Goal: Task Accomplishment & Management: Complete application form

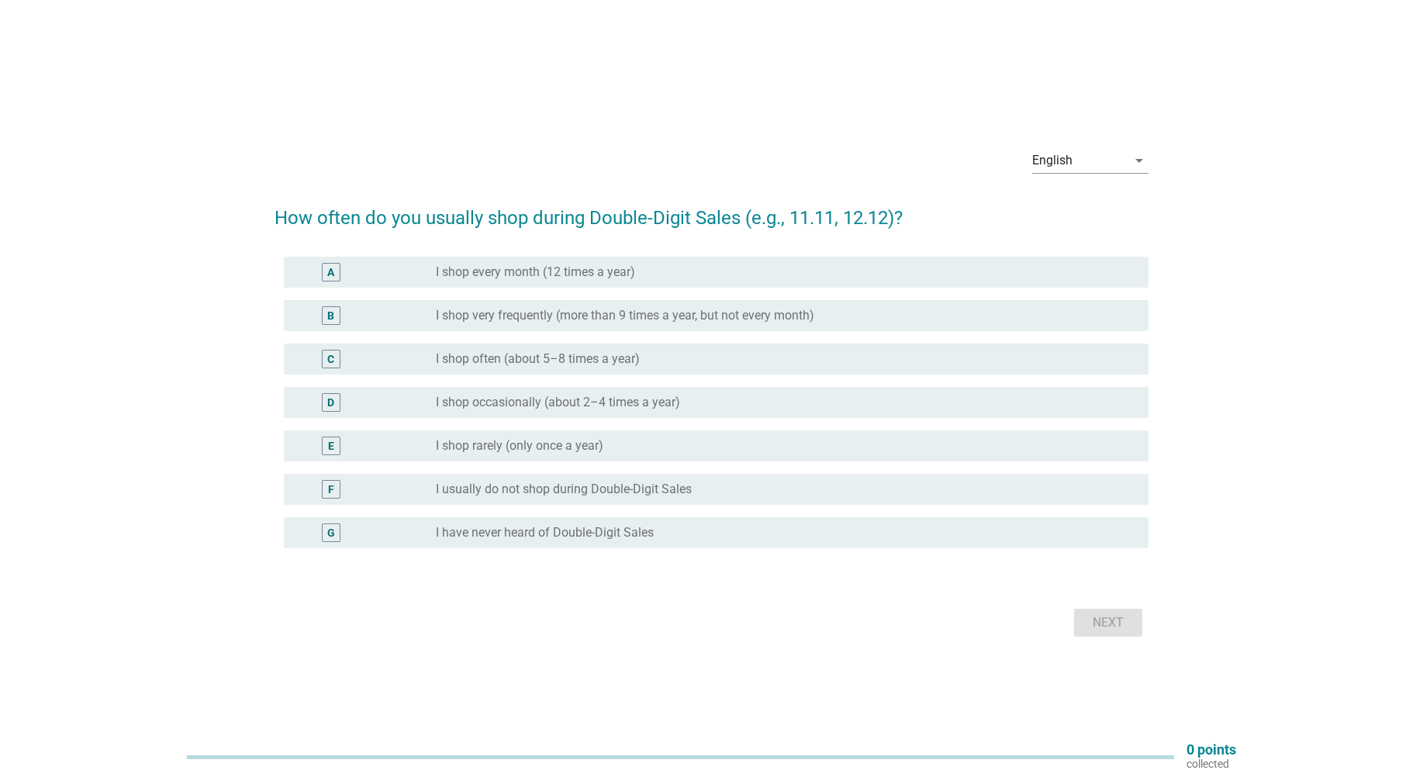
click at [1271, 154] on div "English arrow_drop_down How often do you usually shop during Double-Digit Sales…" at bounding box center [711, 388] width 1348 height 530
click at [442, 181] on div "English arrow_drop_down" at bounding box center [711, 162] width 874 height 53
click at [585, 312] on label "I shop very frequently (more than 9 times a year, but not every month)" at bounding box center [625, 316] width 378 height 16
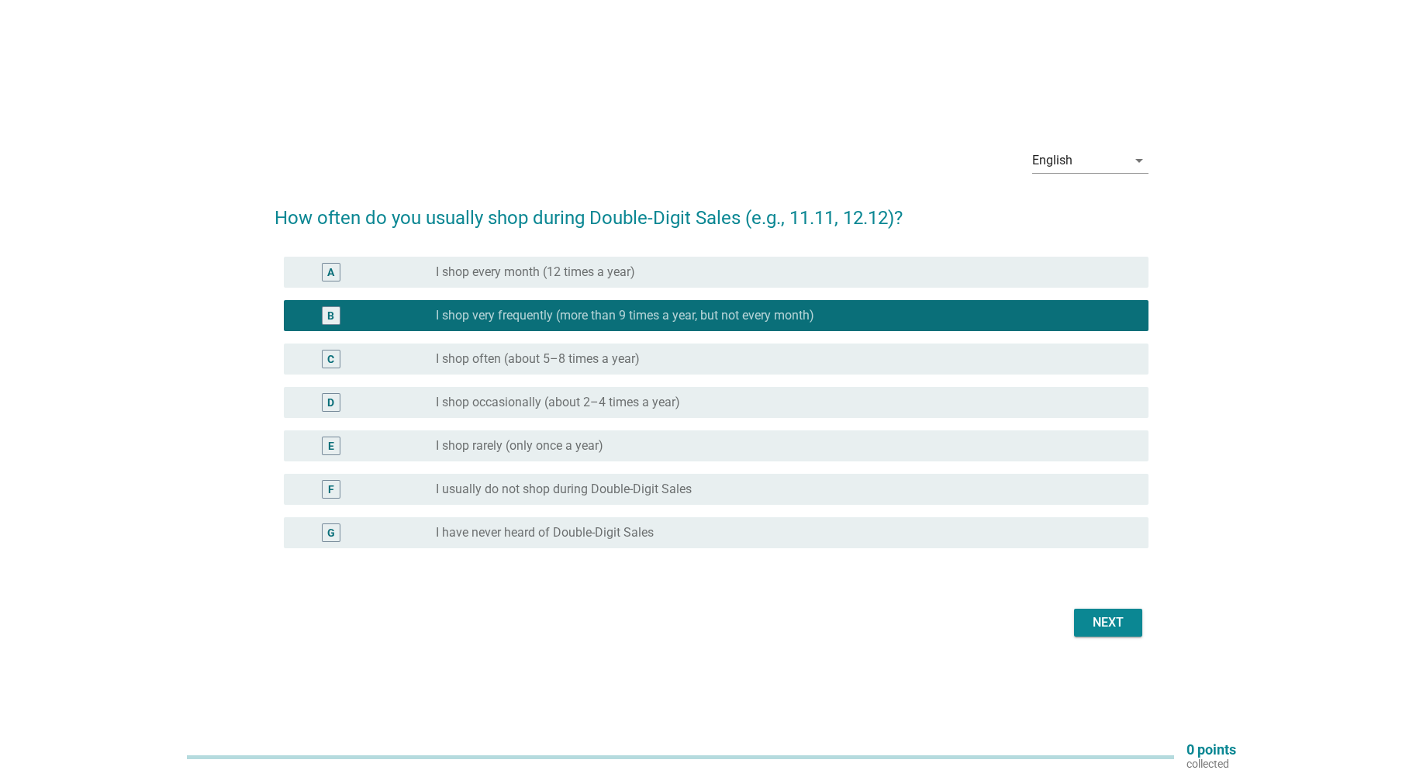
click at [1114, 627] on div "Next" at bounding box center [1107, 622] width 43 height 19
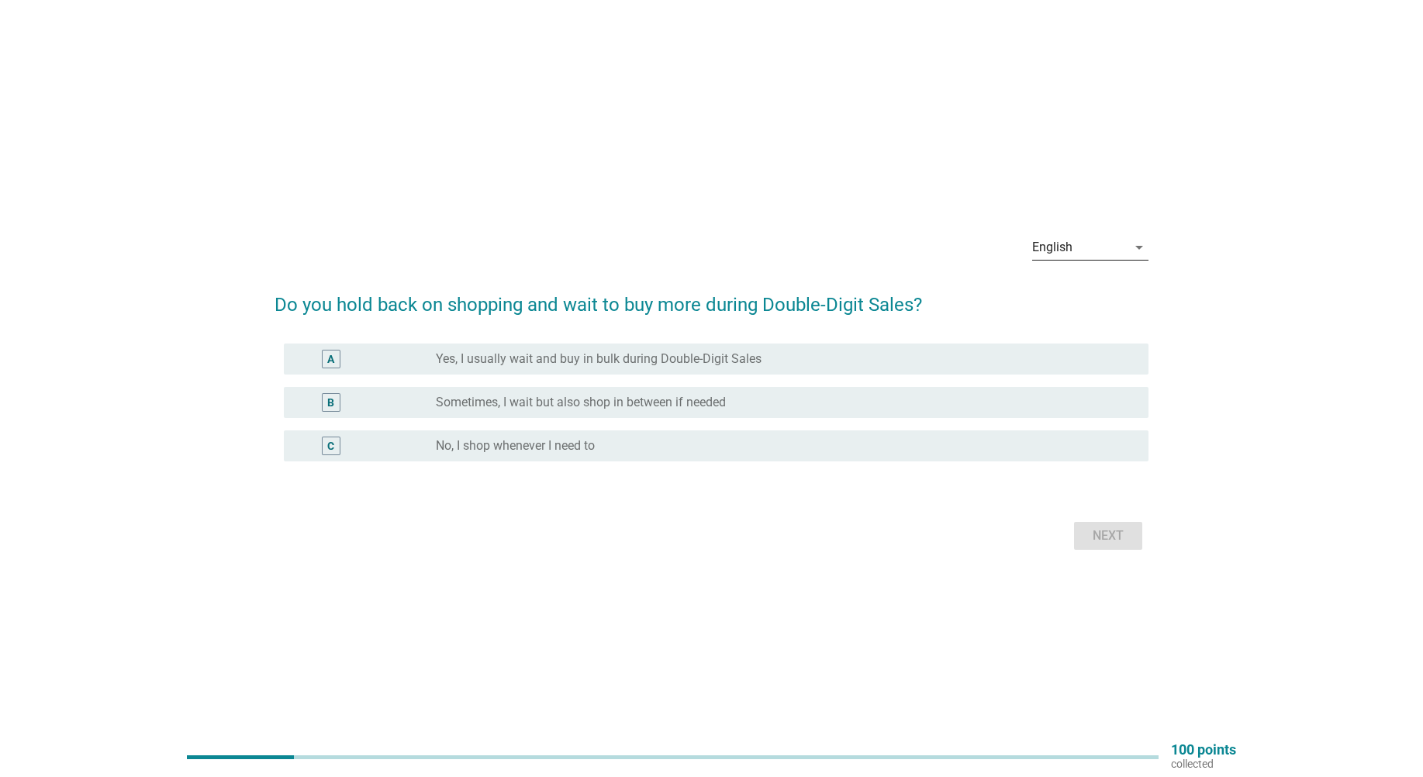
click at [1116, 250] on div "English" at bounding box center [1079, 247] width 95 height 25
click at [1078, 295] on div "Bahasa Melayu" at bounding box center [1089, 297] width 91 height 19
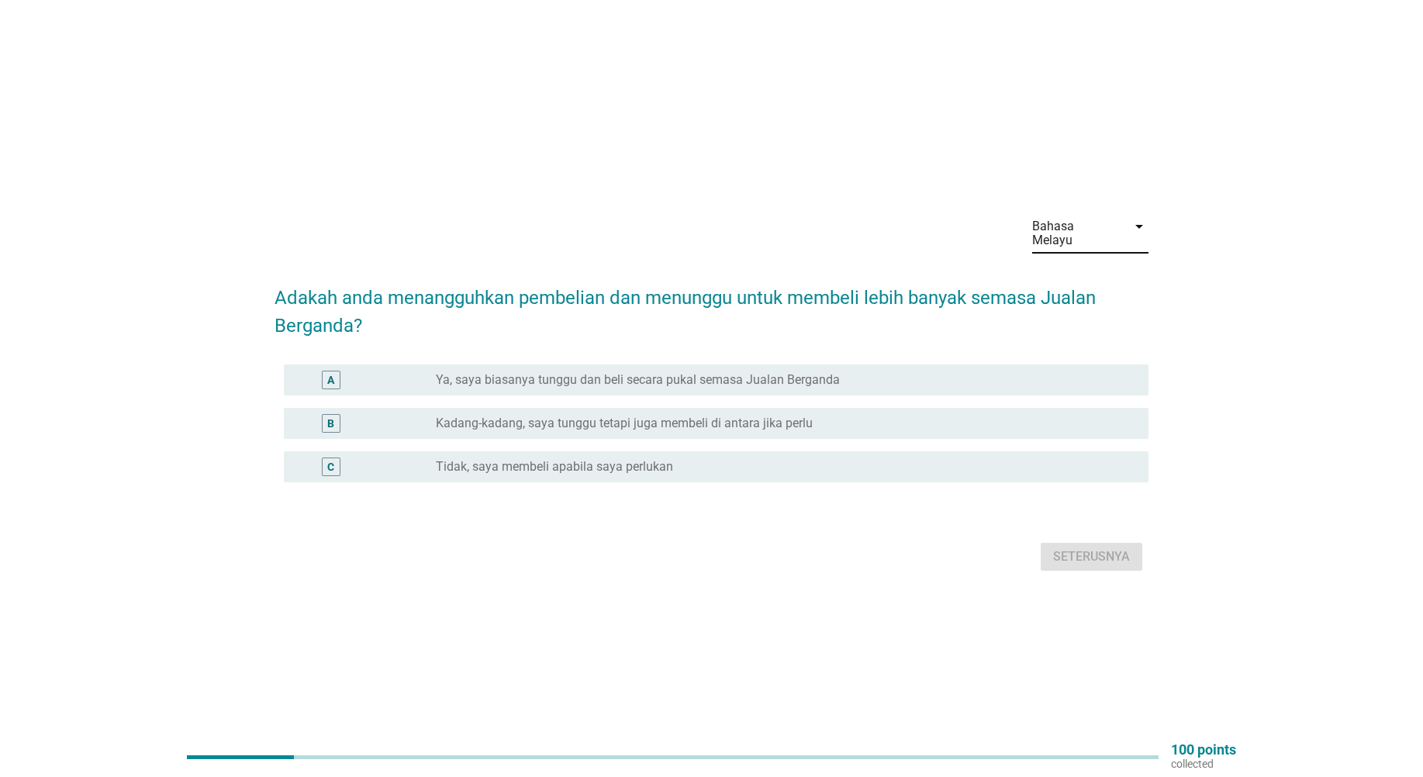
click at [580, 418] on label "Kadang-kadang, saya tunggu tetapi juga membeli di antara jika perlu" at bounding box center [624, 424] width 377 height 16
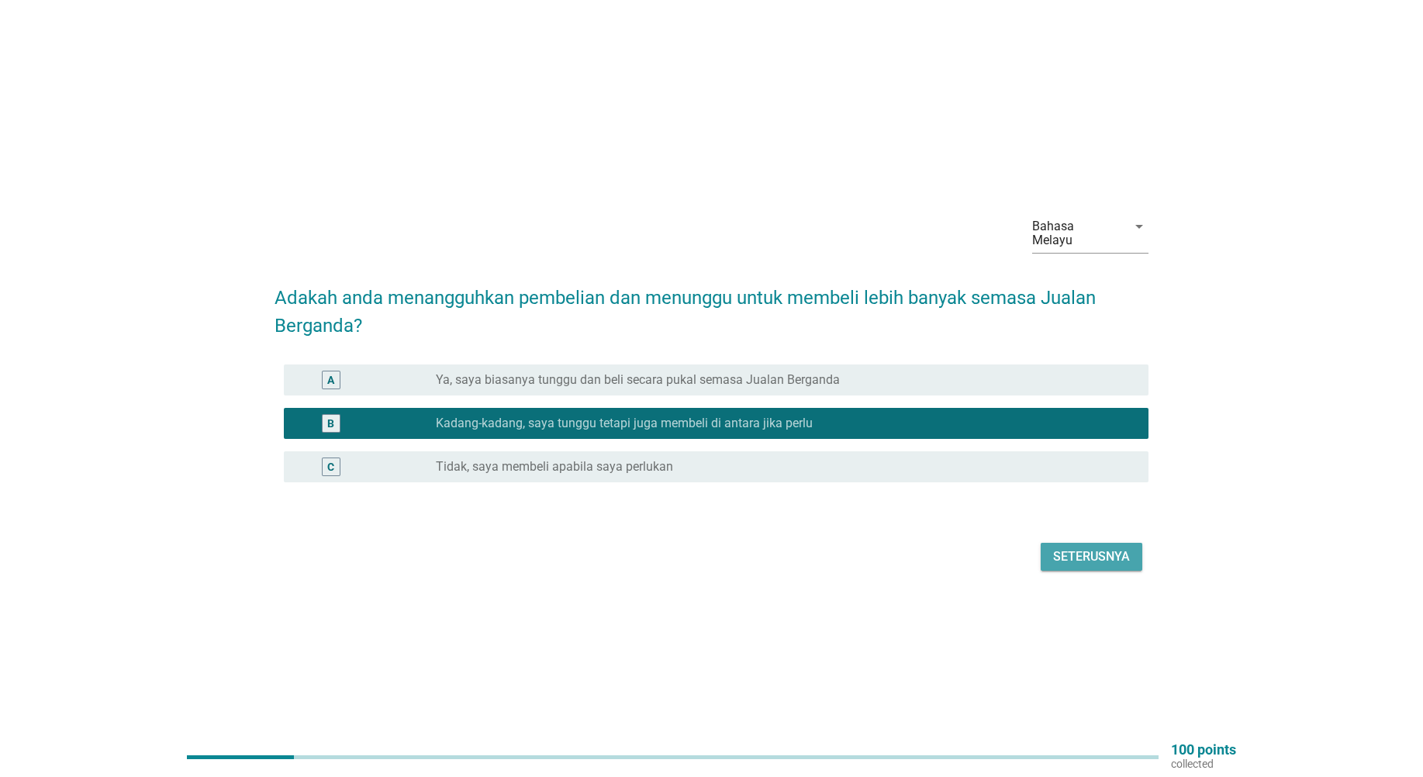
click at [1084, 547] on div "Seterusnya" at bounding box center [1091, 556] width 77 height 19
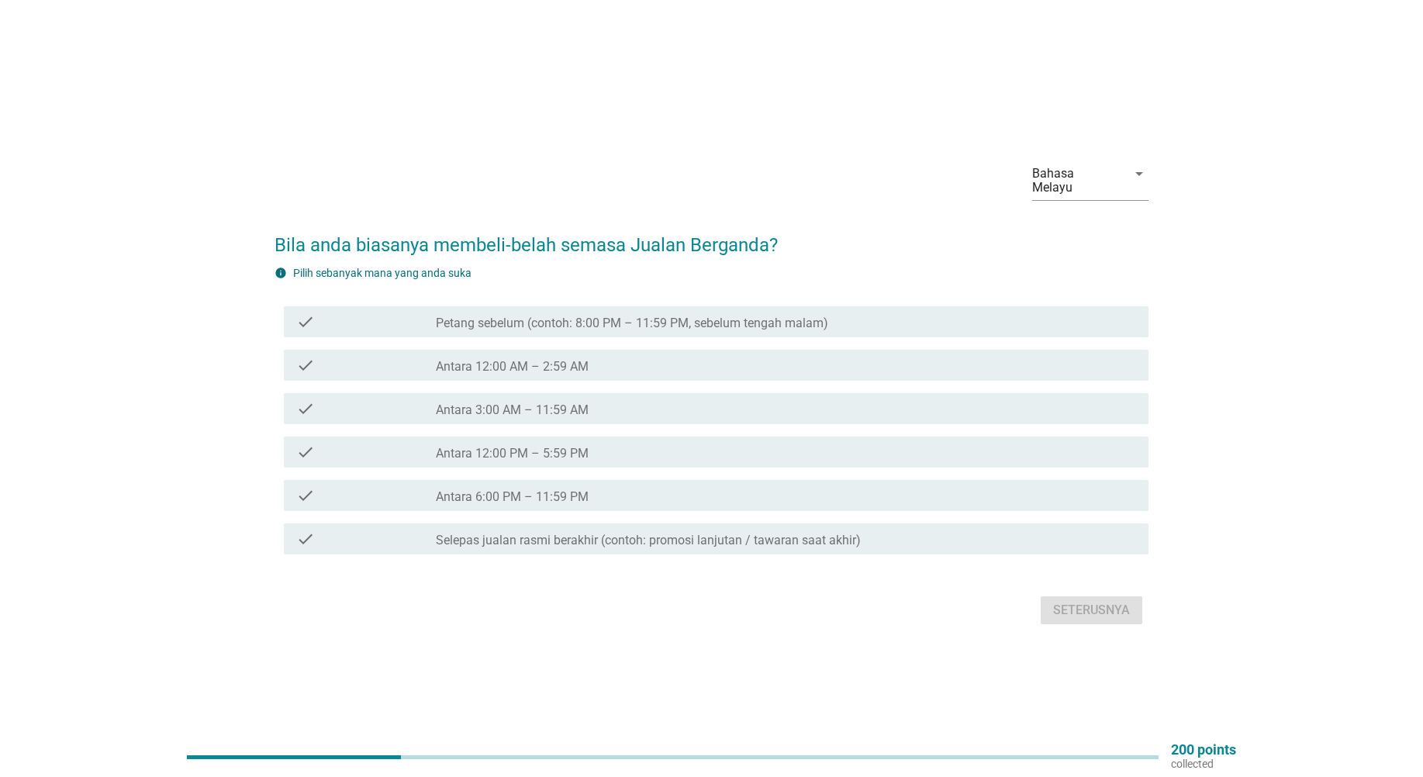
click at [544, 452] on label "Antara 12:00 PM – 5:59 PM" at bounding box center [512, 454] width 153 height 16
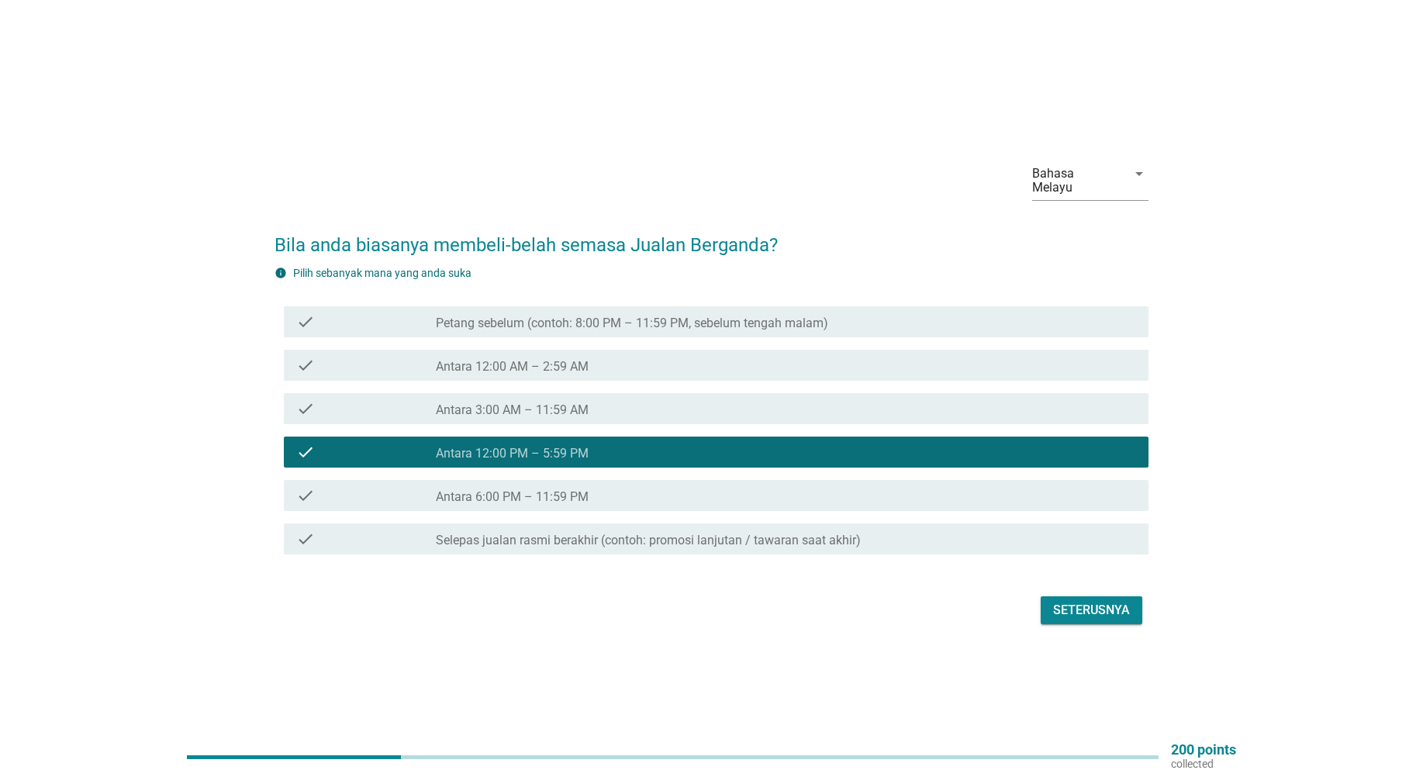
click at [540, 405] on label "Antara 3:00 AM – 11:59 AM" at bounding box center [512, 410] width 153 height 16
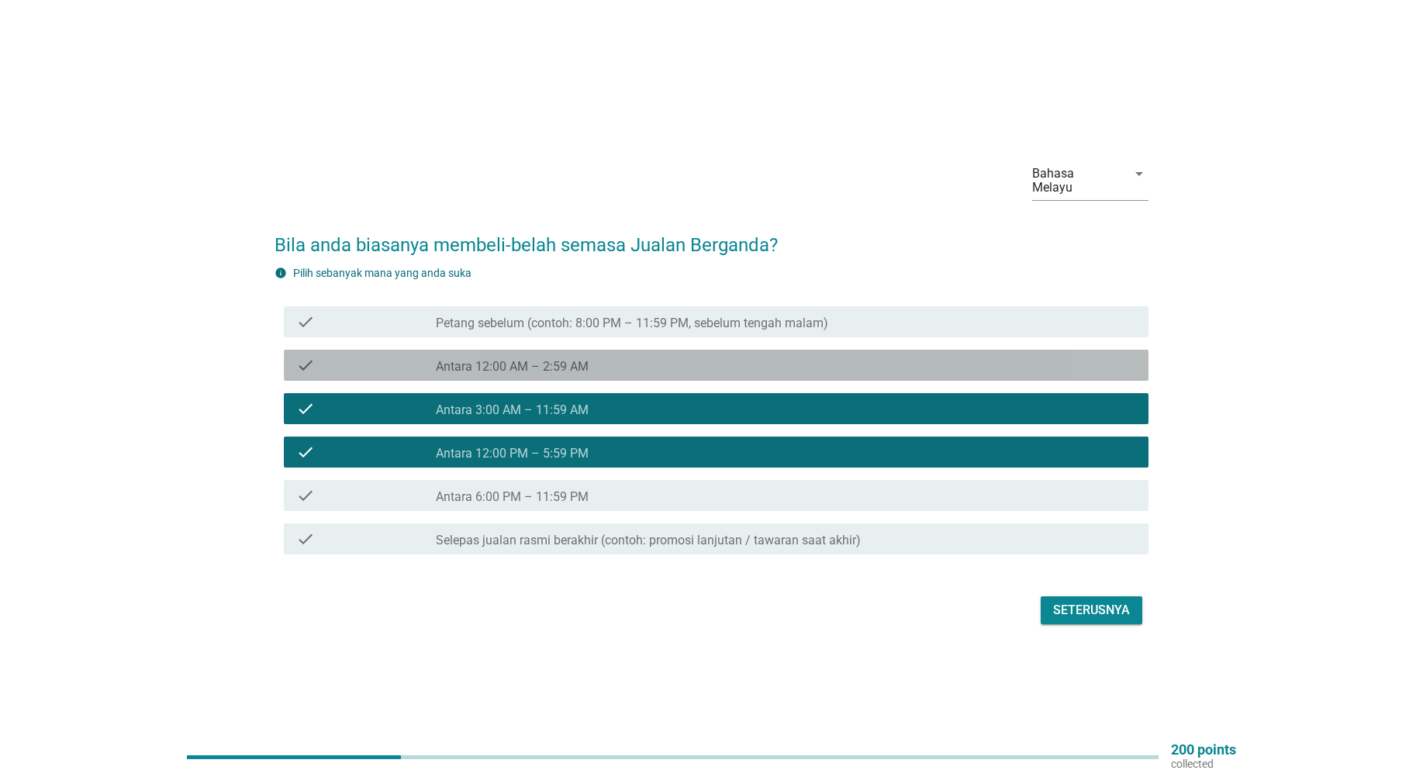
click at [547, 362] on label "Antara 12:00 AM – 2:59 AM" at bounding box center [512, 367] width 153 height 16
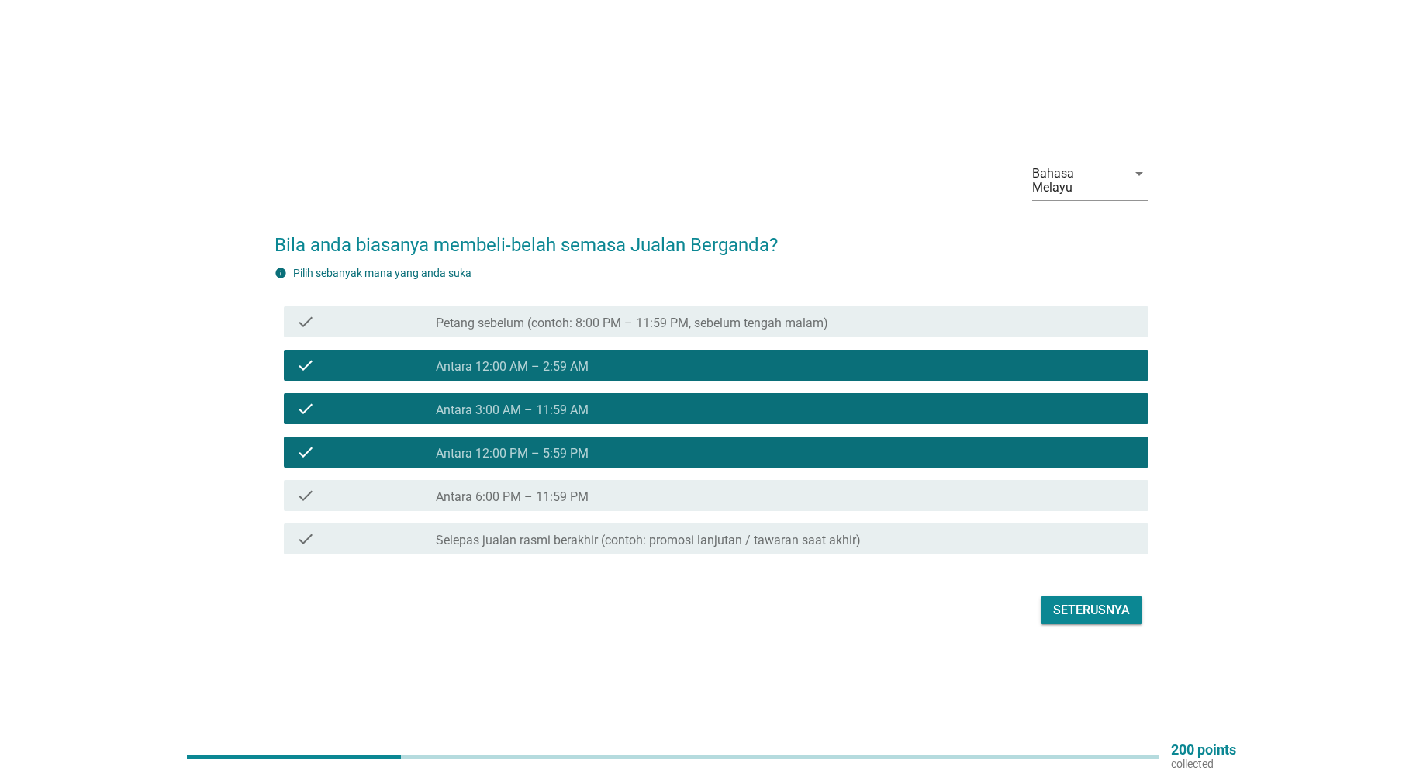
click at [556, 317] on label "Petang sebelum (contoh: 8:00 PM – 11:59 PM, sebelum tengah malam)" at bounding box center [632, 324] width 392 height 16
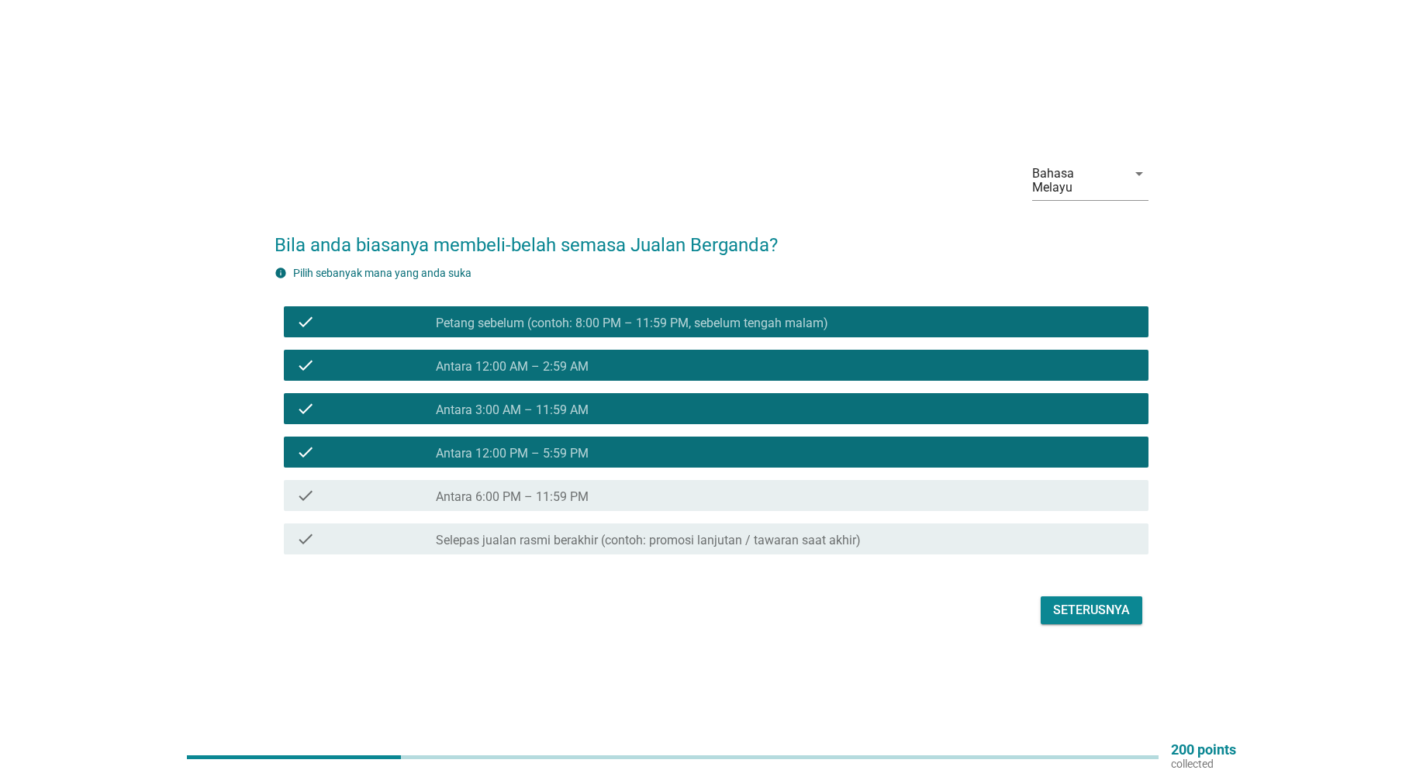
click at [559, 492] on label "Antara 6:00 PM – 11:59 PM" at bounding box center [512, 497] width 153 height 16
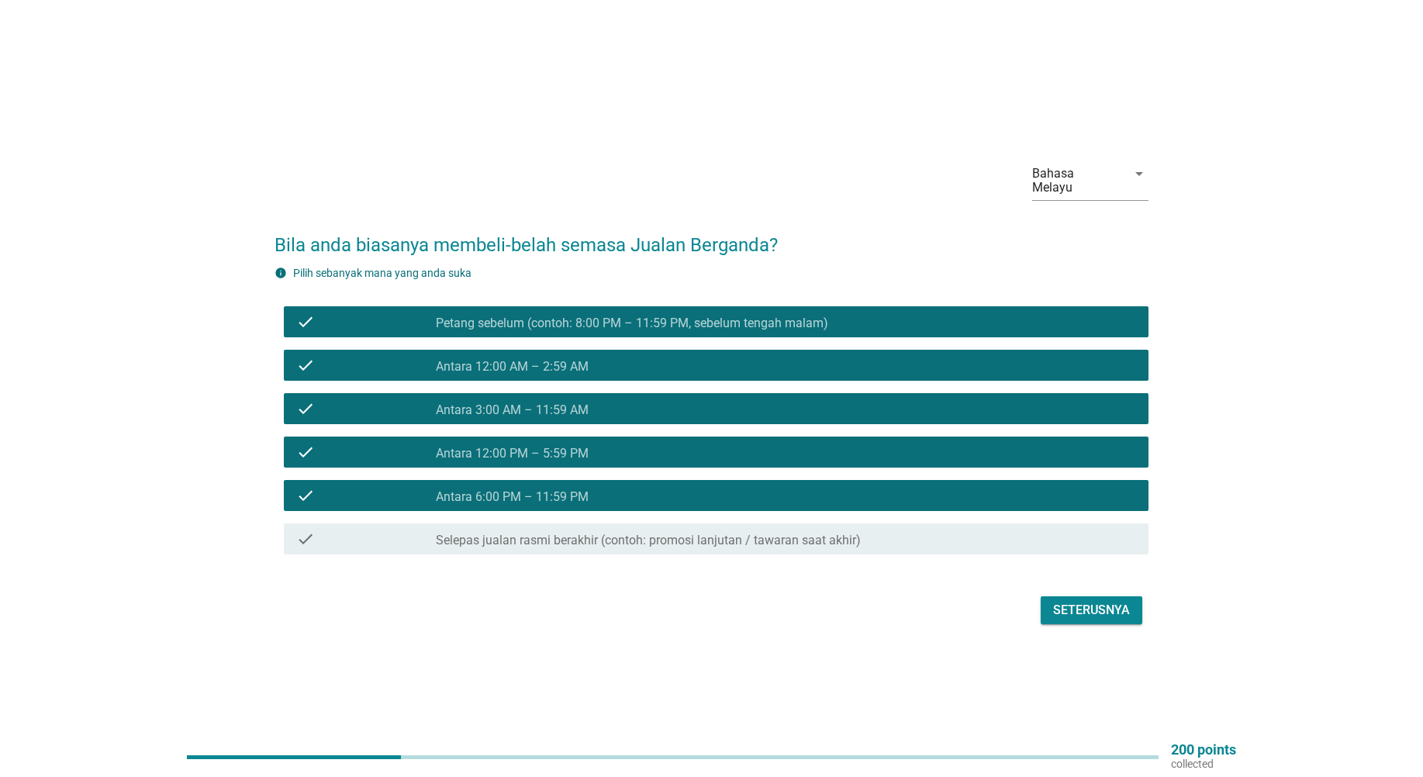
click at [1092, 601] on div "Seterusnya" at bounding box center [1091, 610] width 77 height 19
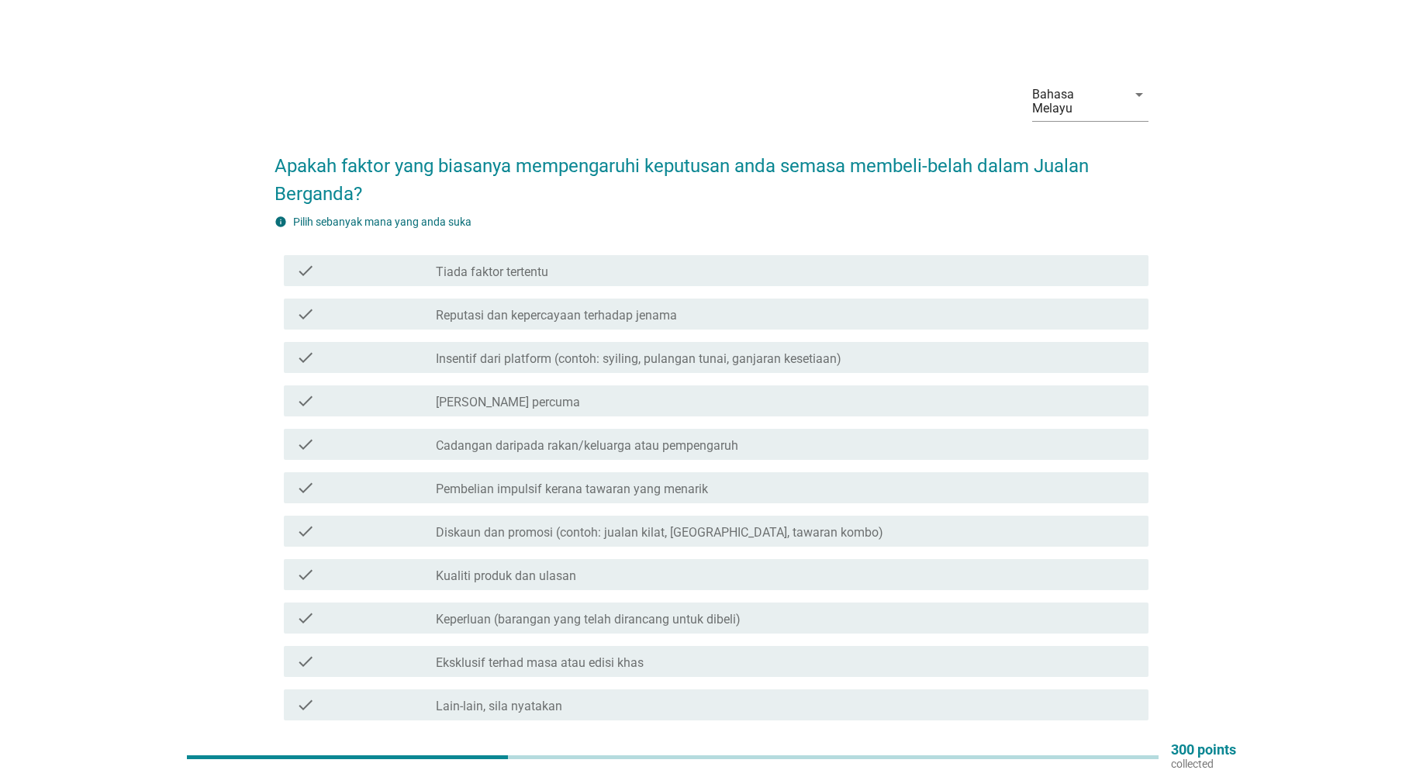
click at [564, 261] on div "check_box_outline_blank Tiada faktor tertentu" at bounding box center [786, 270] width 700 height 19
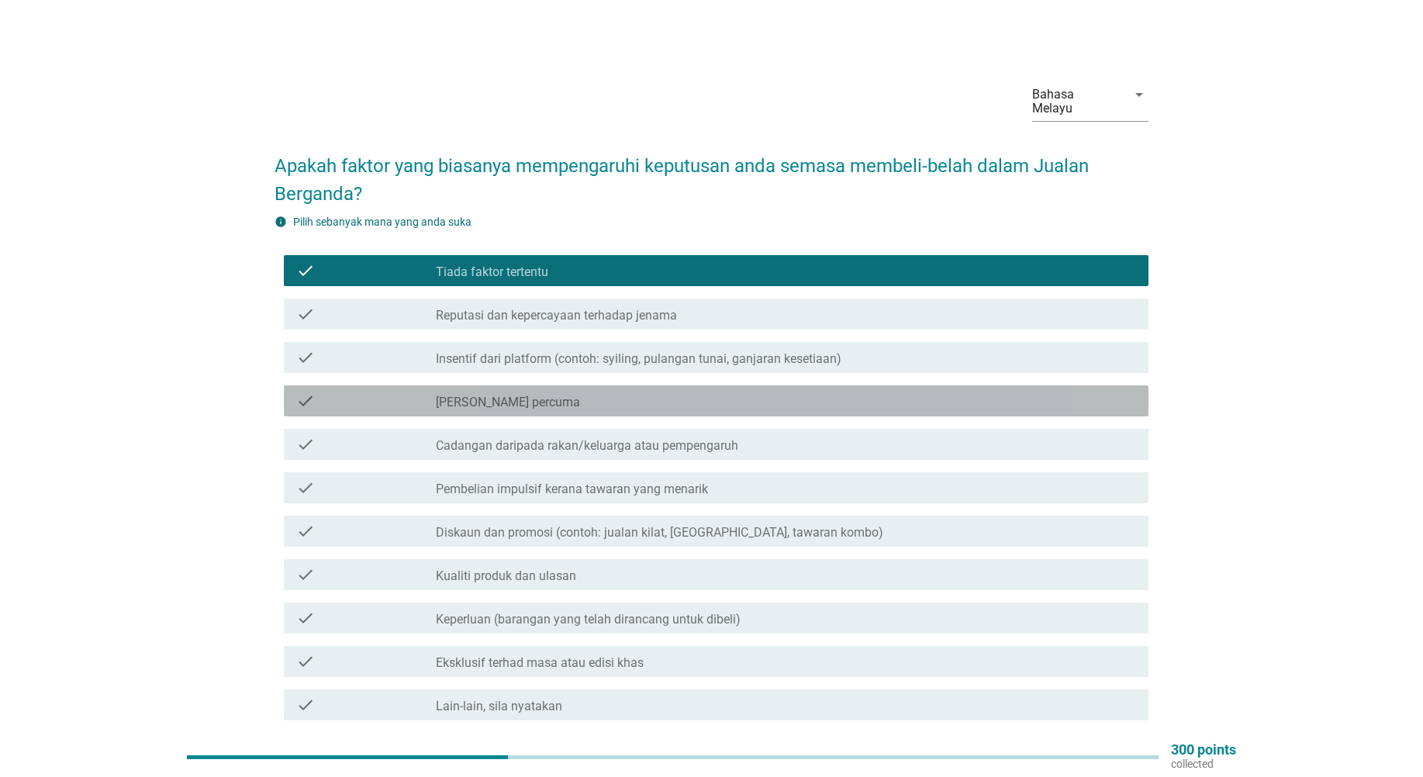
click at [534, 397] on div "check check_box_outline_blank Tawaran penghantaran percuma" at bounding box center [716, 400] width 864 height 31
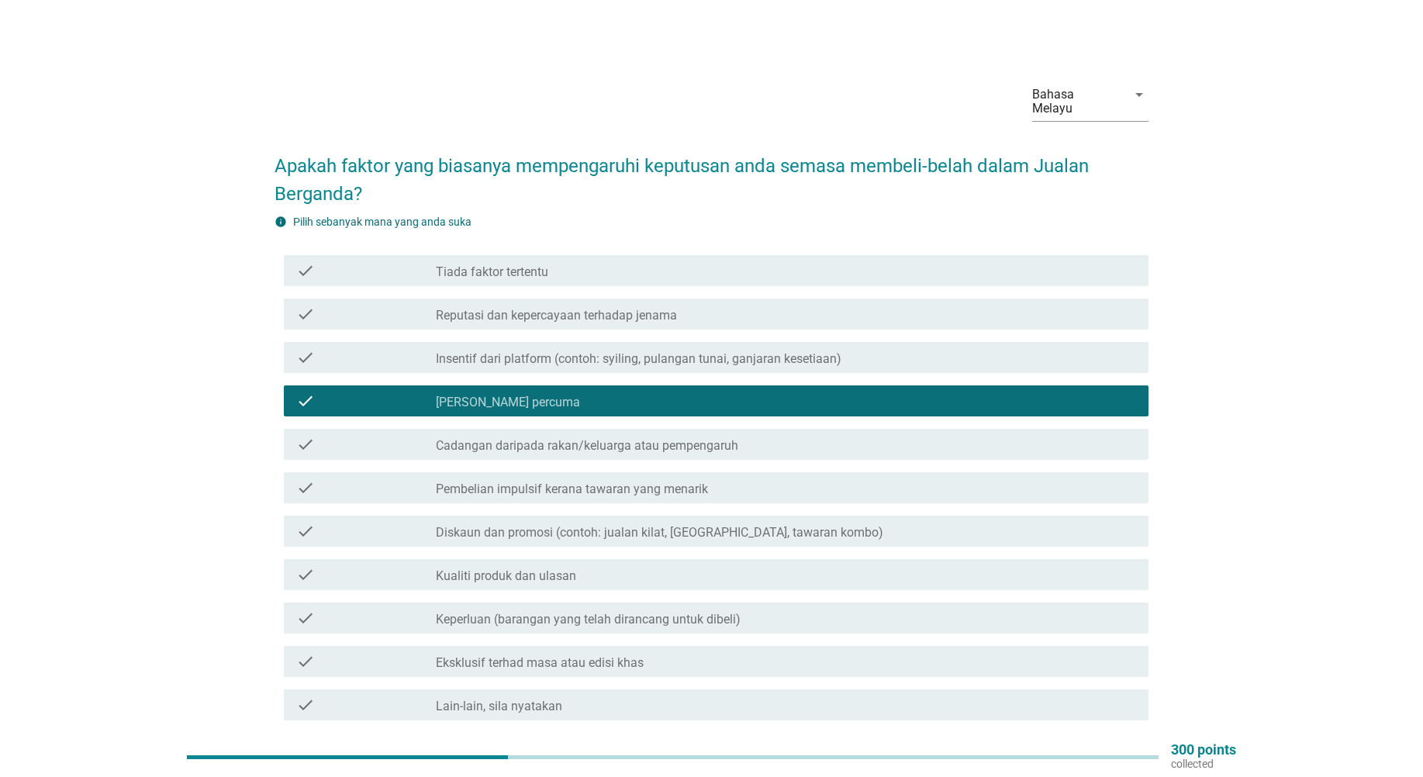
click at [589, 261] on div "check_box_outline_blank Tiada faktor tertentu" at bounding box center [786, 270] width 700 height 19
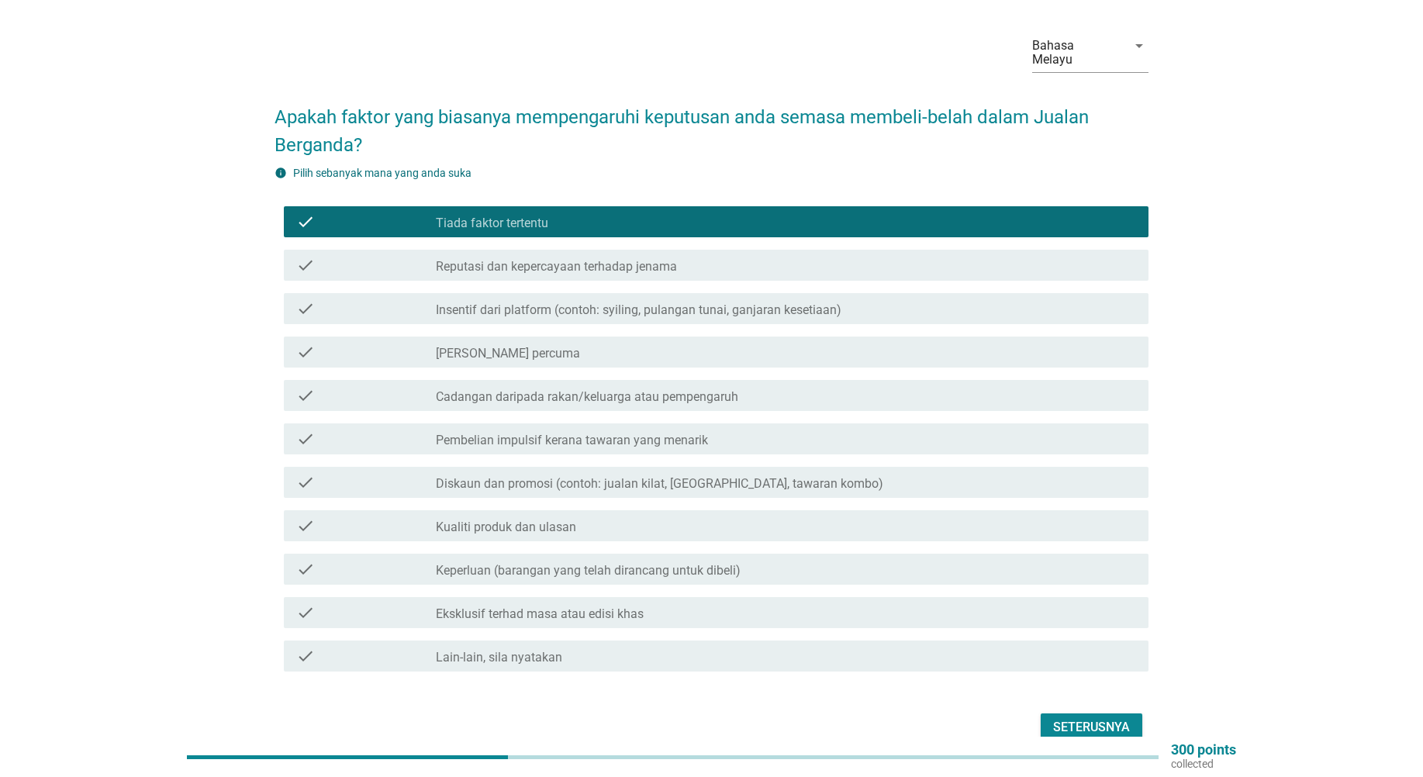
scroll to position [114, 0]
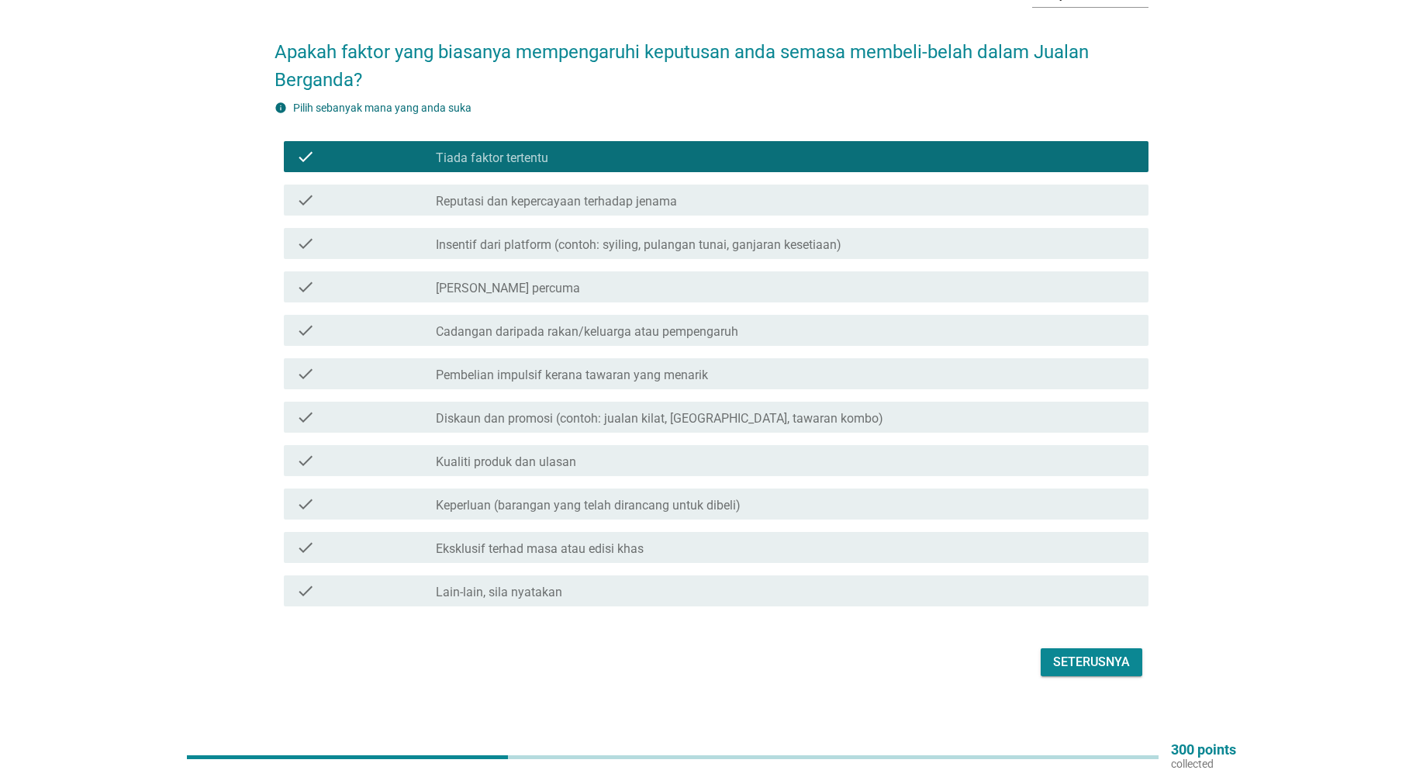
click at [1089, 653] on div "Seterusnya" at bounding box center [1091, 662] width 77 height 19
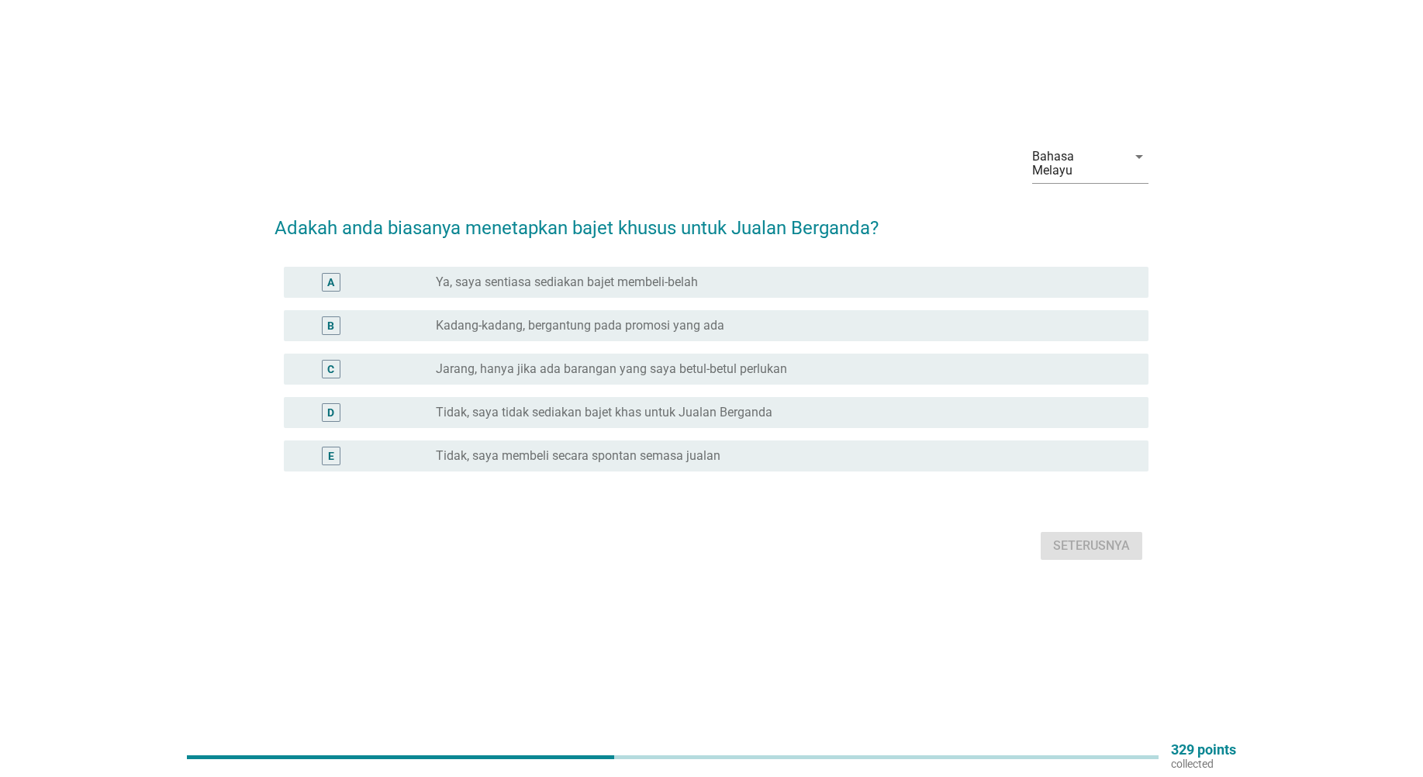
scroll to position [0, 0]
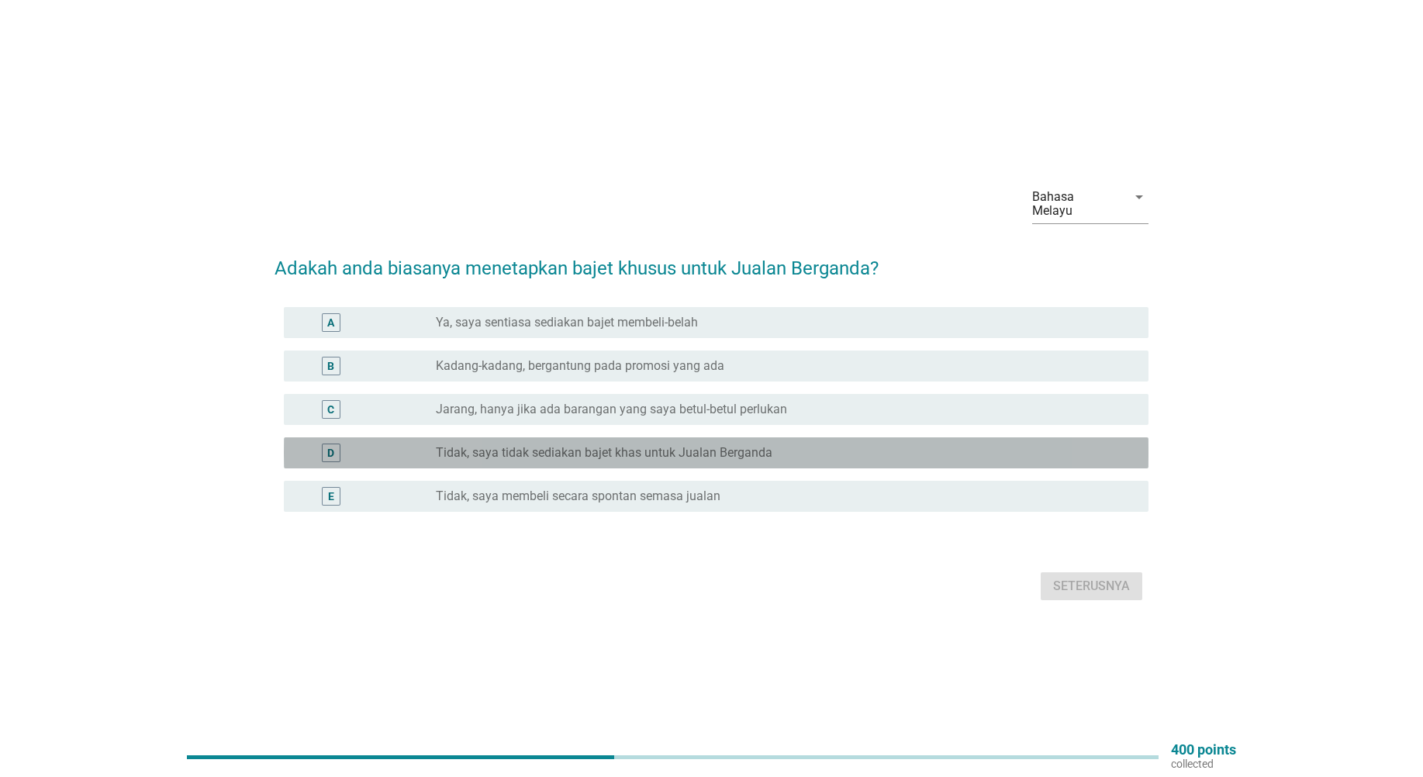
click at [522, 451] on label "Tidak, saya tidak sediakan bajet khas untuk Jualan Berganda" at bounding box center [604, 453] width 336 height 16
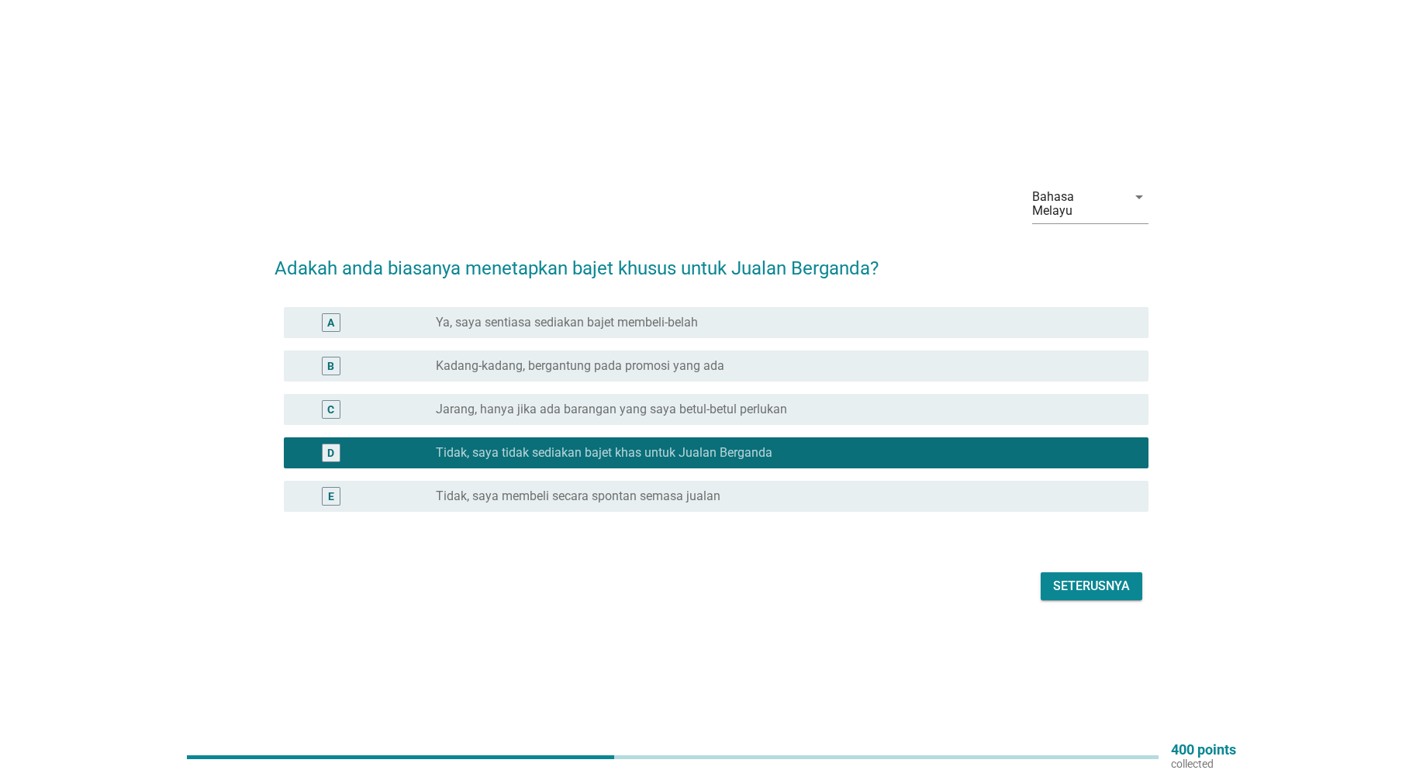
click at [575, 487] on div "radio_button_unchecked Tidak, saya membeli secara spontan semasa jualan" at bounding box center [786, 496] width 700 height 19
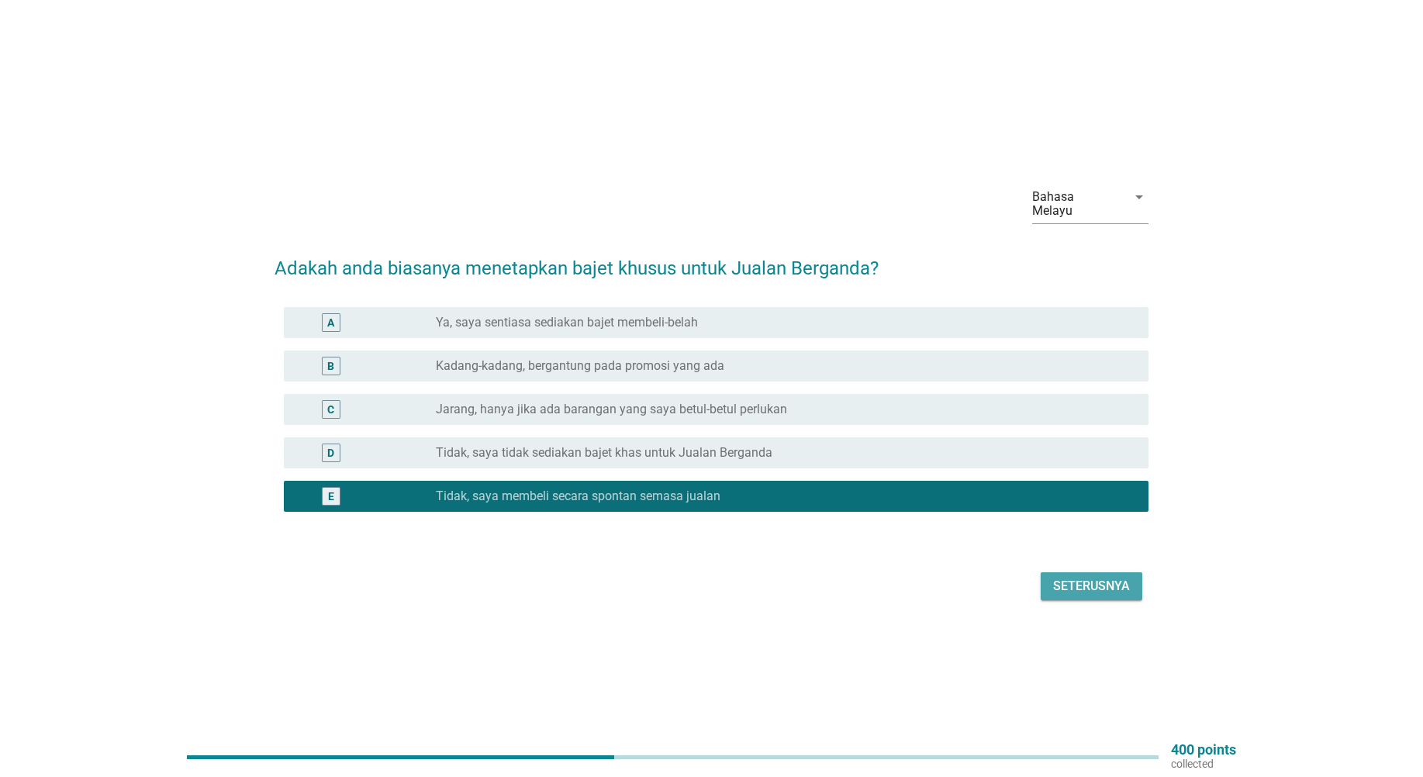
click at [1082, 583] on div "Seterusnya" at bounding box center [1091, 586] width 77 height 19
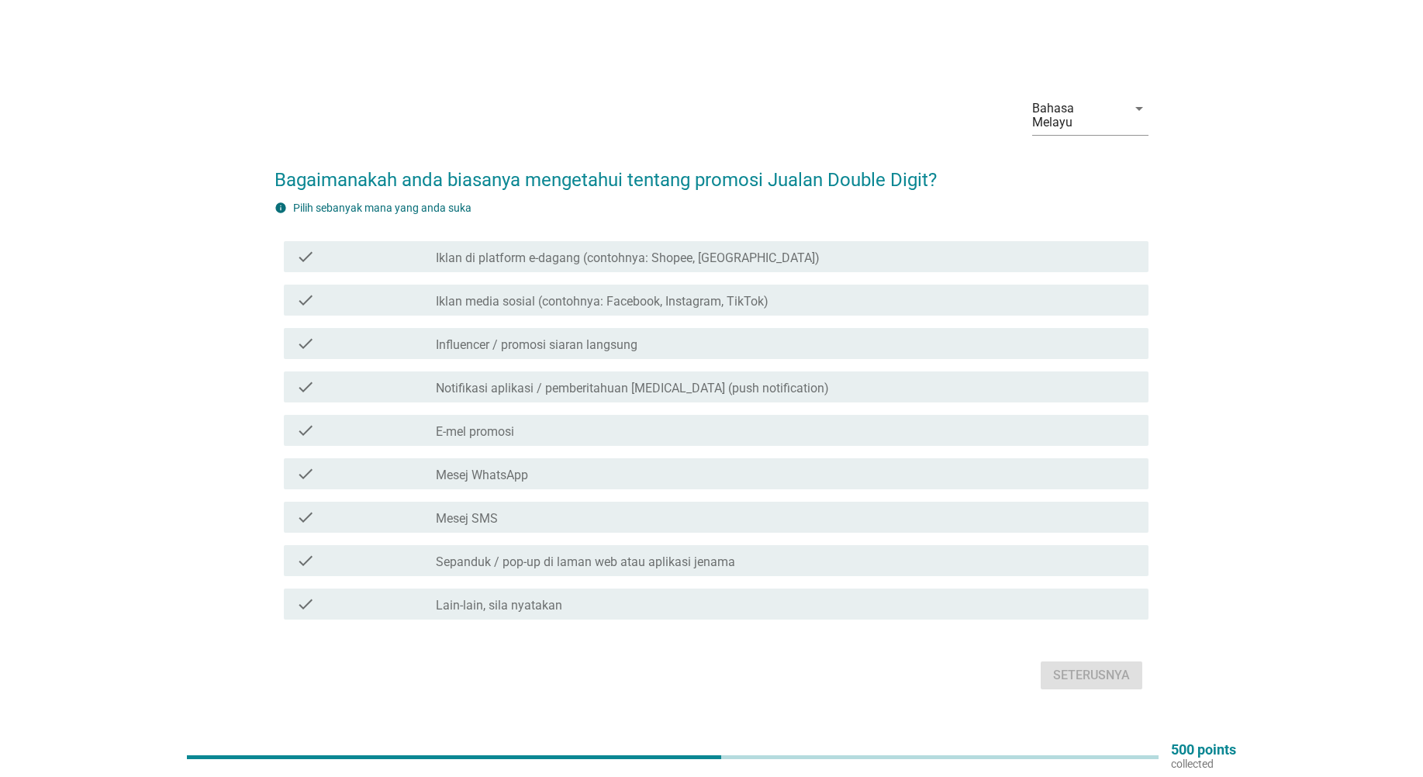
click at [525, 257] on label "Iklan di platform e-dagang (contohnya: Shopee, [GEOGRAPHIC_DATA])" at bounding box center [628, 258] width 384 height 16
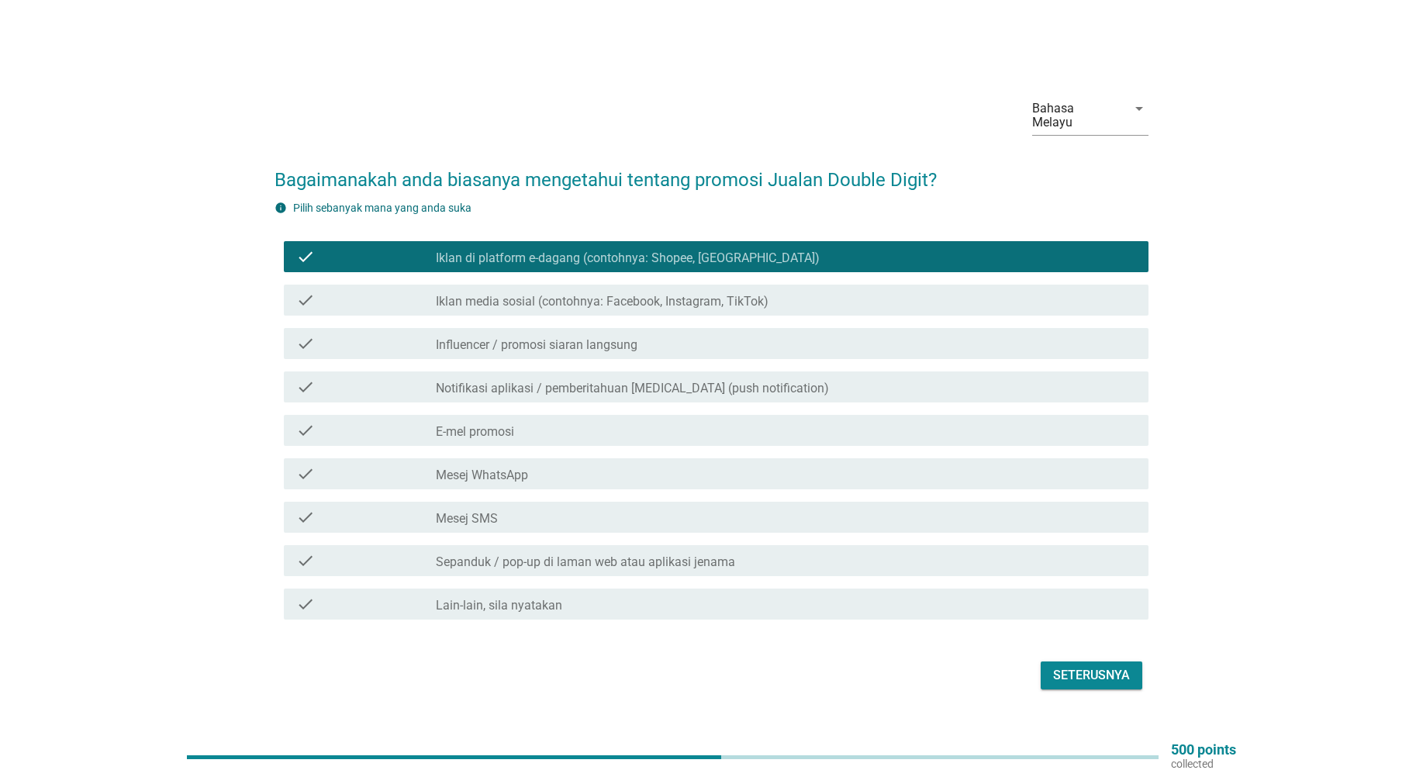
click at [530, 294] on label "Iklan media sosial (contohnya: Facebook, Instagram, TikTok)" at bounding box center [602, 302] width 333 height 16
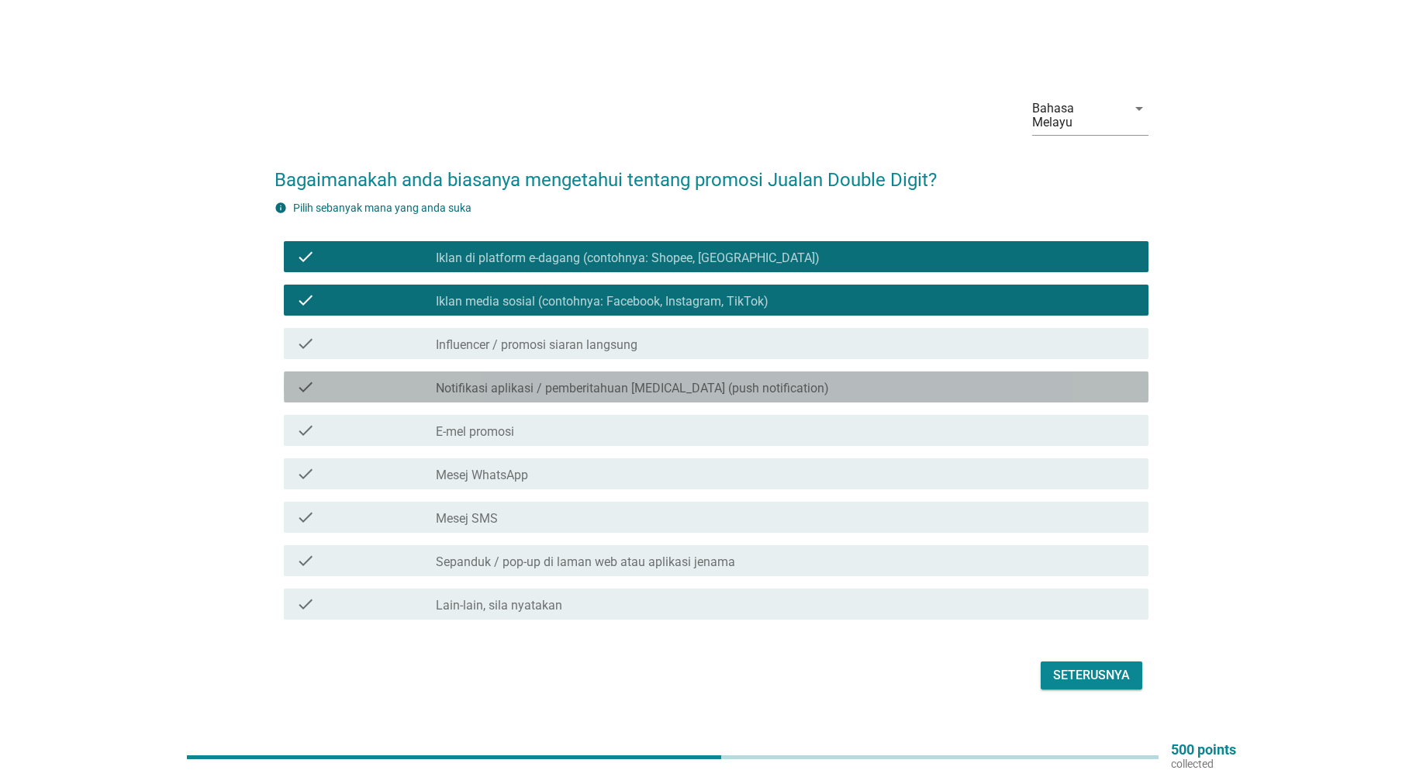
click at [535, 381] on label "Notifikasi aplikasi / pemberitahuan [MEDICAL_DATA] (push notification)" at bounding box center [632, 389] width 393 height 16
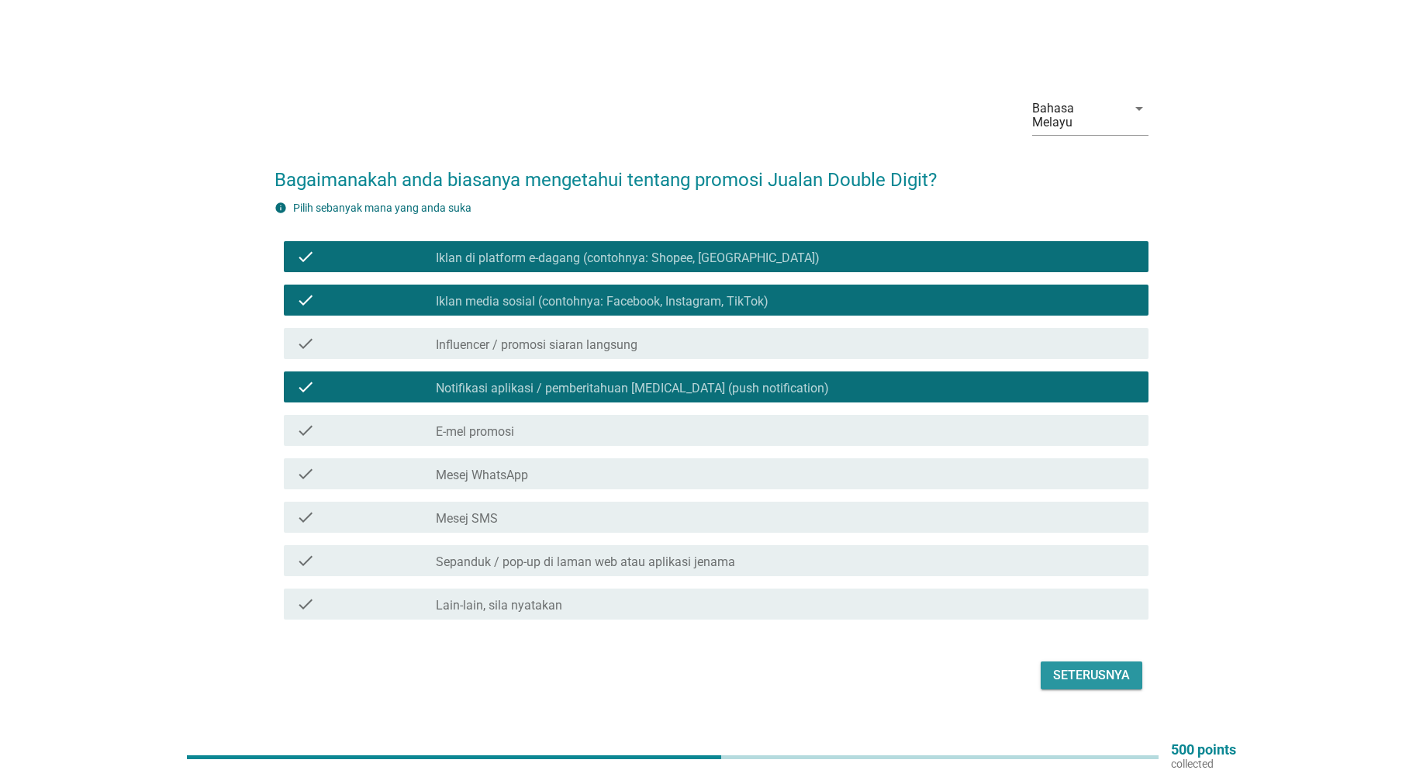
click at [1084, 666] on div "Seterusnya" at bounding box center [1091, 675] width 77 height 19
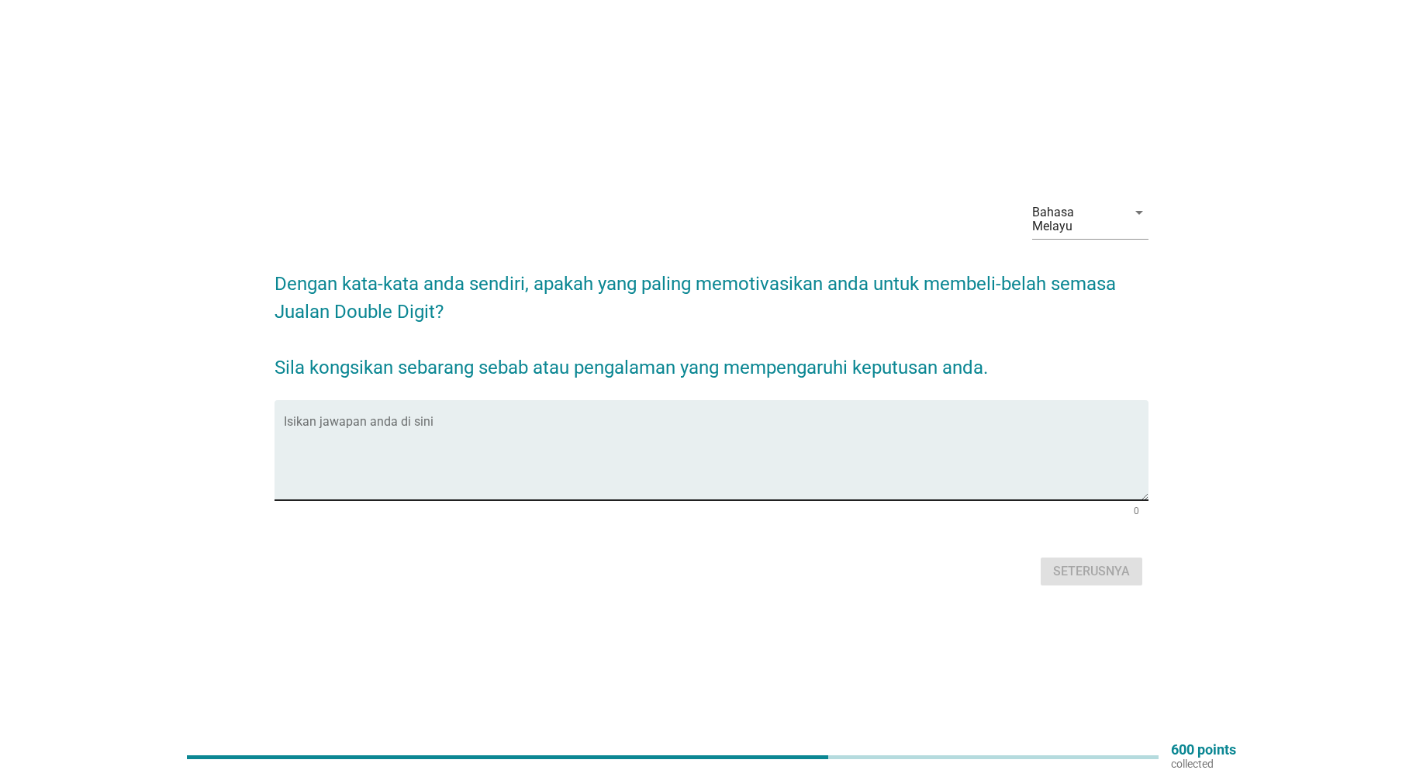
click at [374, 439] on textarea "Isikan jawapan anda di sini" at bounding box center [716, 459] width 864 height 81
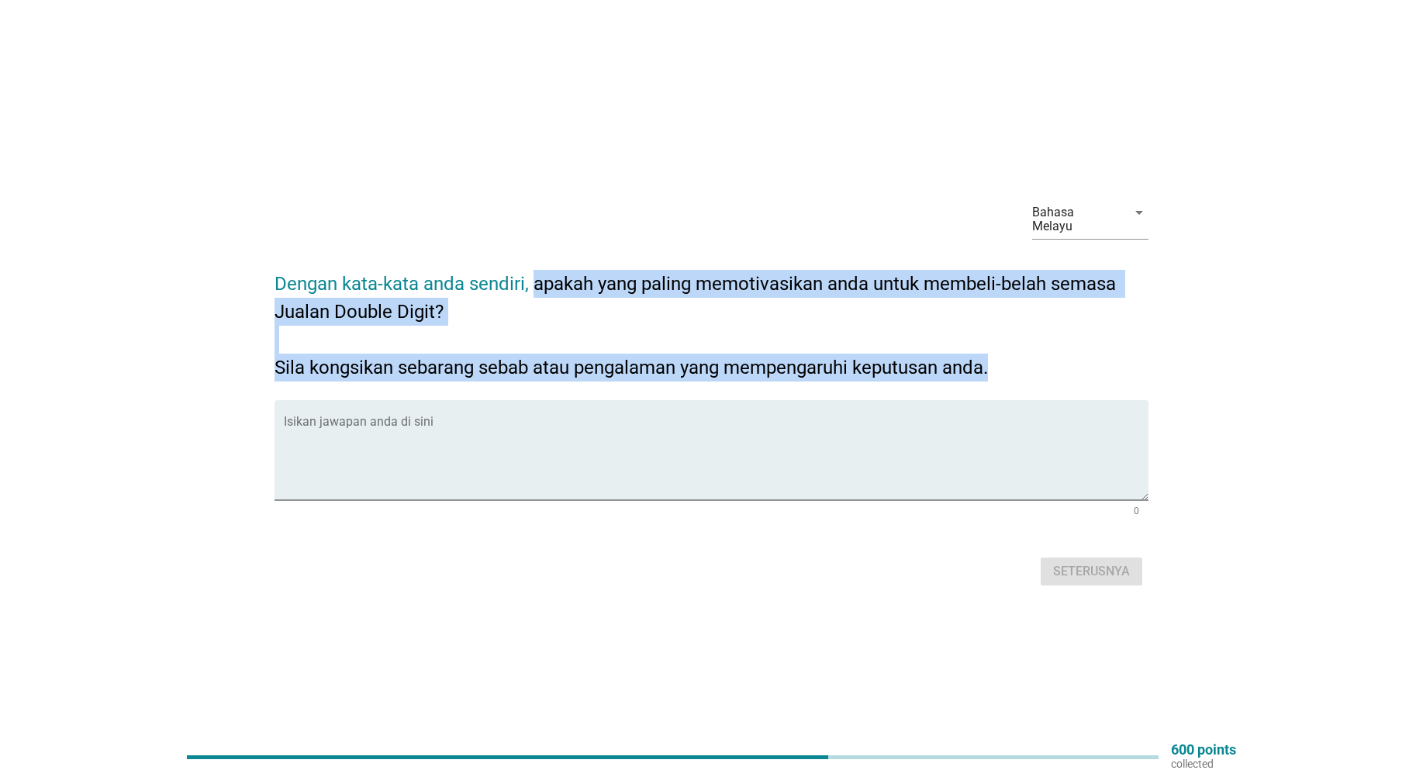
drag, startPoint x: 534, startPoint y: 272, endPoint x: 1047, endPoint y: 360, distance: 519.9
click at [1047, 360] on h2 "Dengan kata-kata anda sendiri, apakah yang paling memotivasikan anda untuk memb…" at bounding box center [711, 317] width 874 height 127
copy h2 "apakah yang paling memotivasikan anda untuk membeli-belah semasa Jualan Double …"
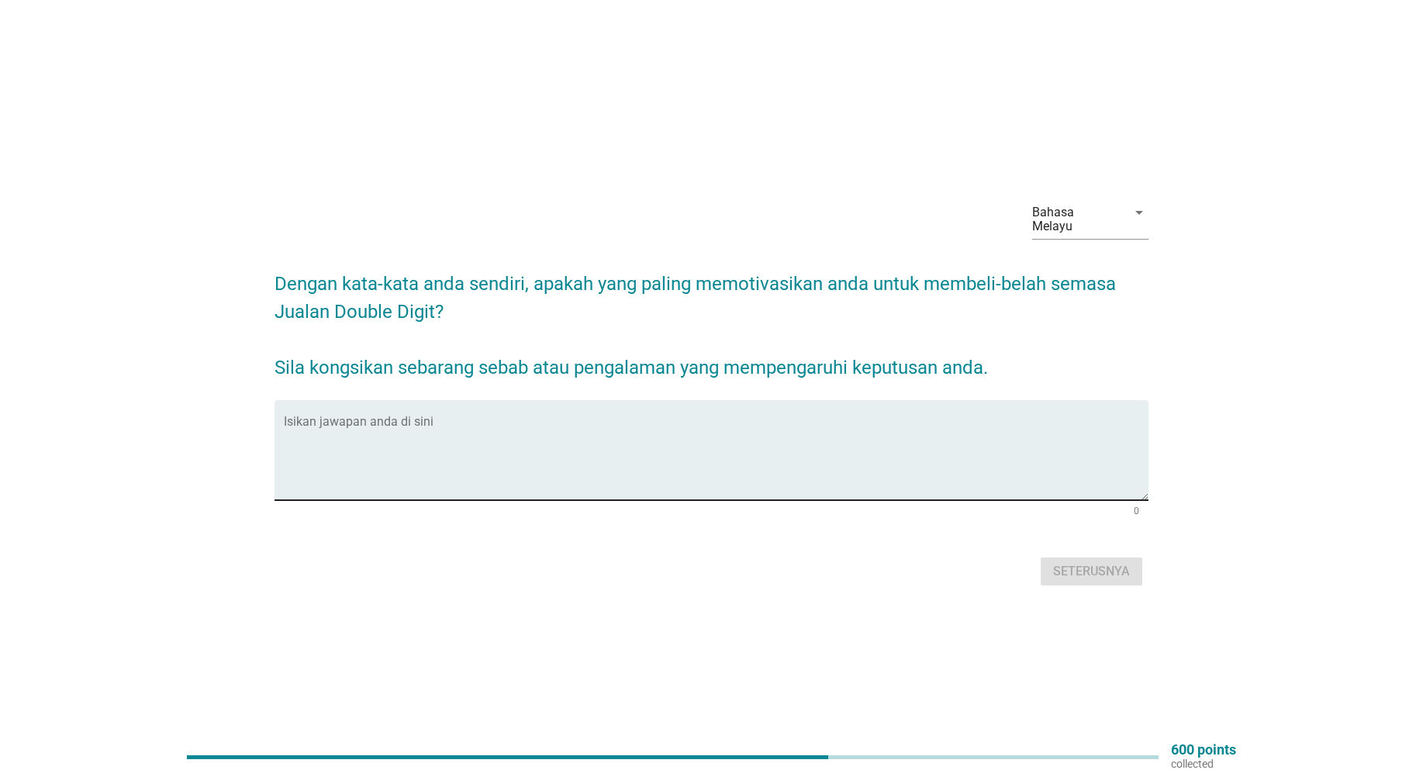
click at [493, 451] on textarea "Isikan jawapan anda di sini" at bounding box center [716, 459] width 864 height 81
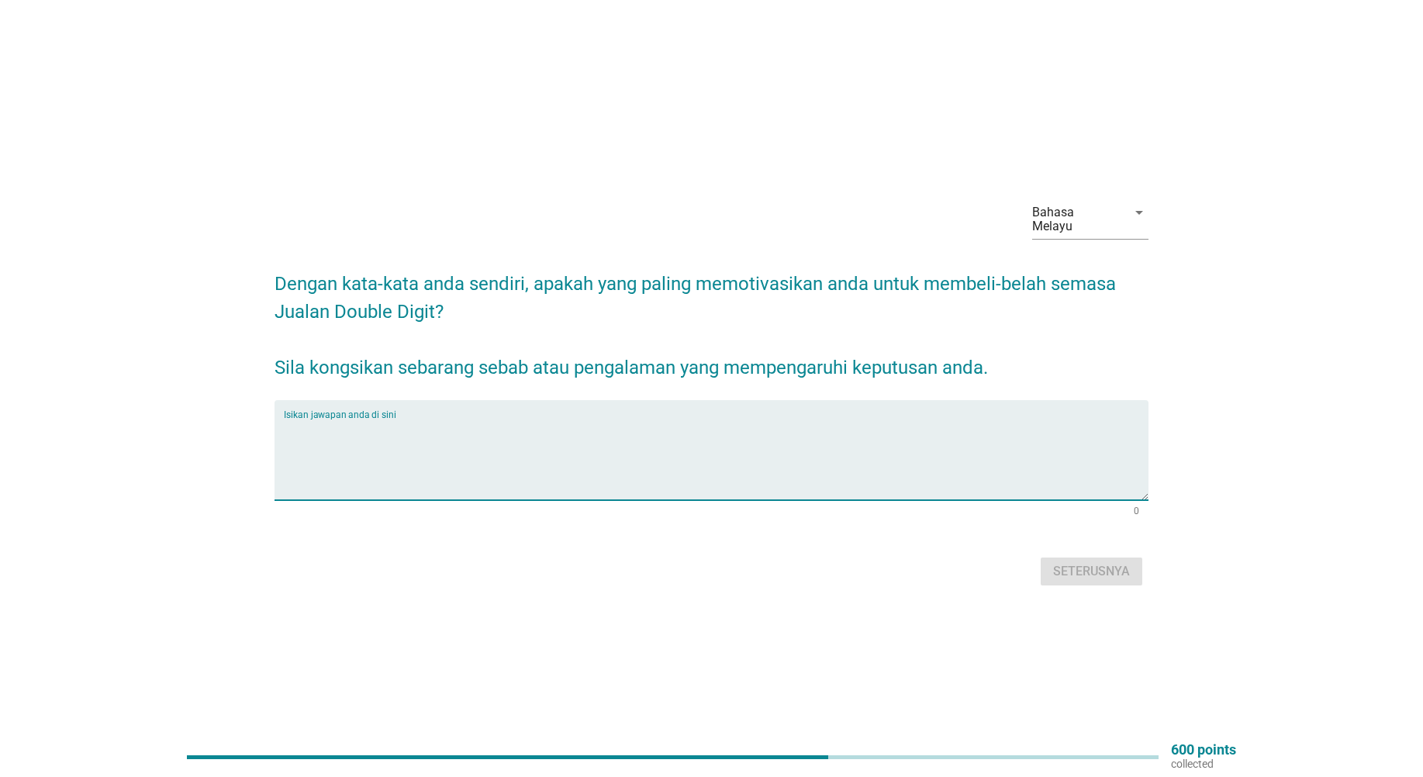
paste textarea "Saya termotivasi membeli semasa Jualan Double Digit kerana tawaran diskaun besa…"
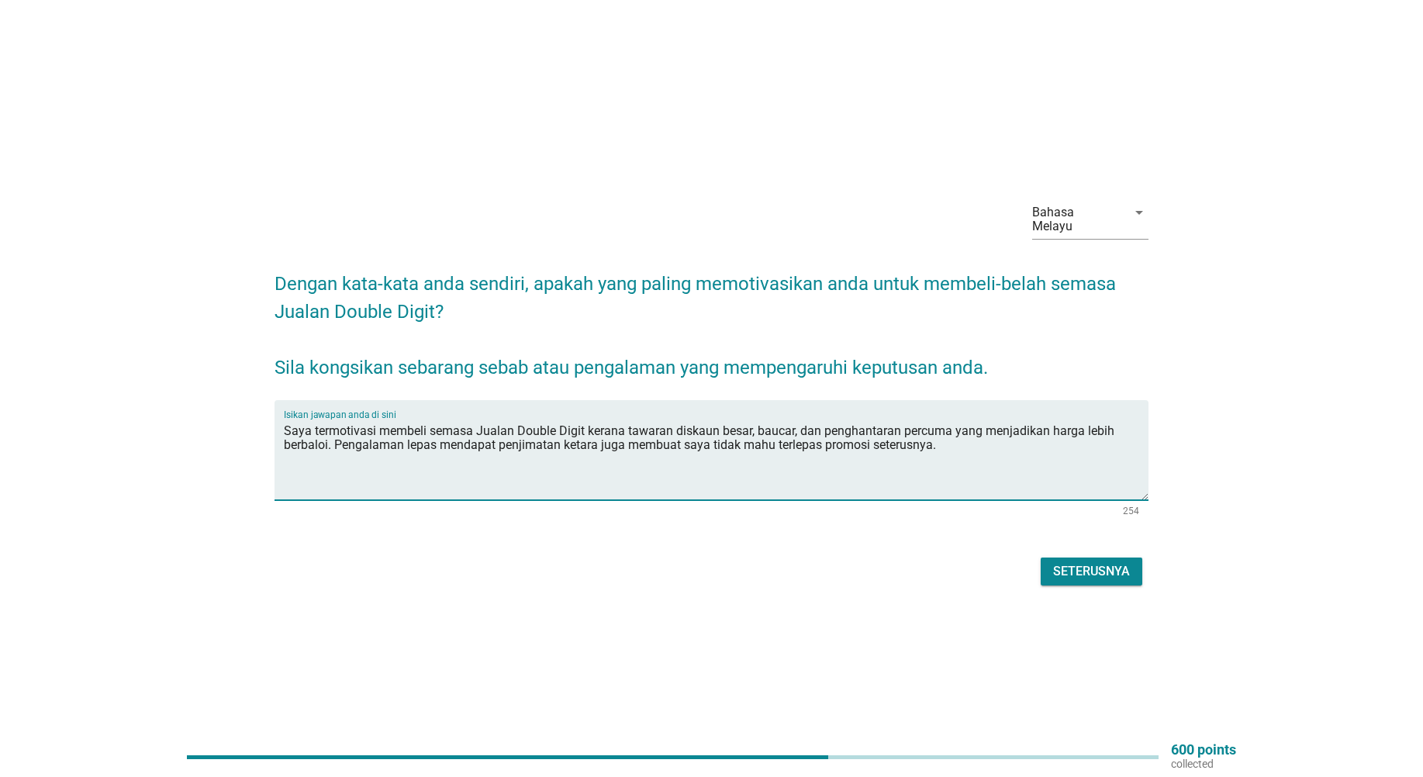
type textarea "Saya termotivasi membeli semasa Jualan Double Digit kerana tawaran diskaun besa…"
click at [1082, 562] on div "Seterusnya" at bounding box center [1091, 571] width 77 height 19
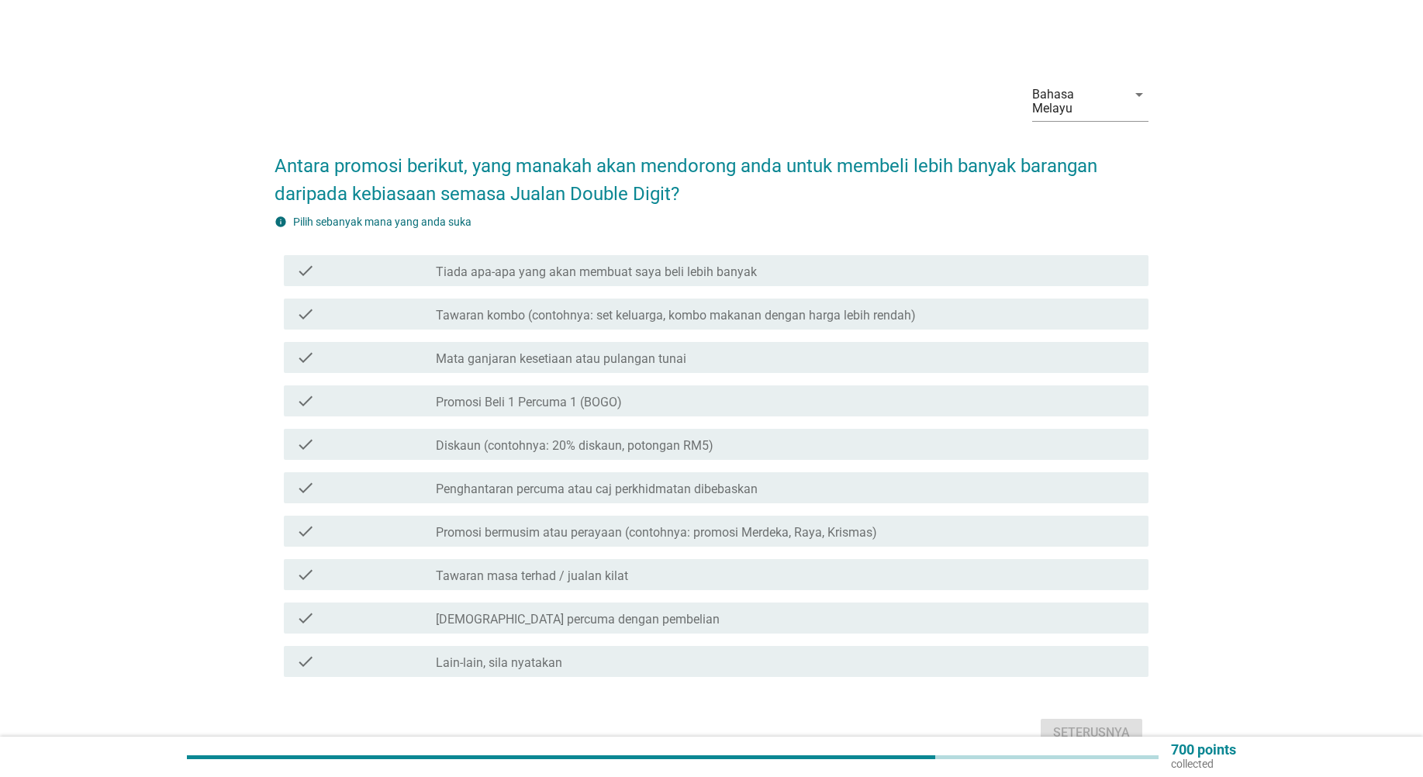
click at [633, 308] on label "Tawaran kombo (contohnya: set keluarga, kombo makanan dengan harga lebih rendah)" at bounding box center [676, 316] width 480 height 16
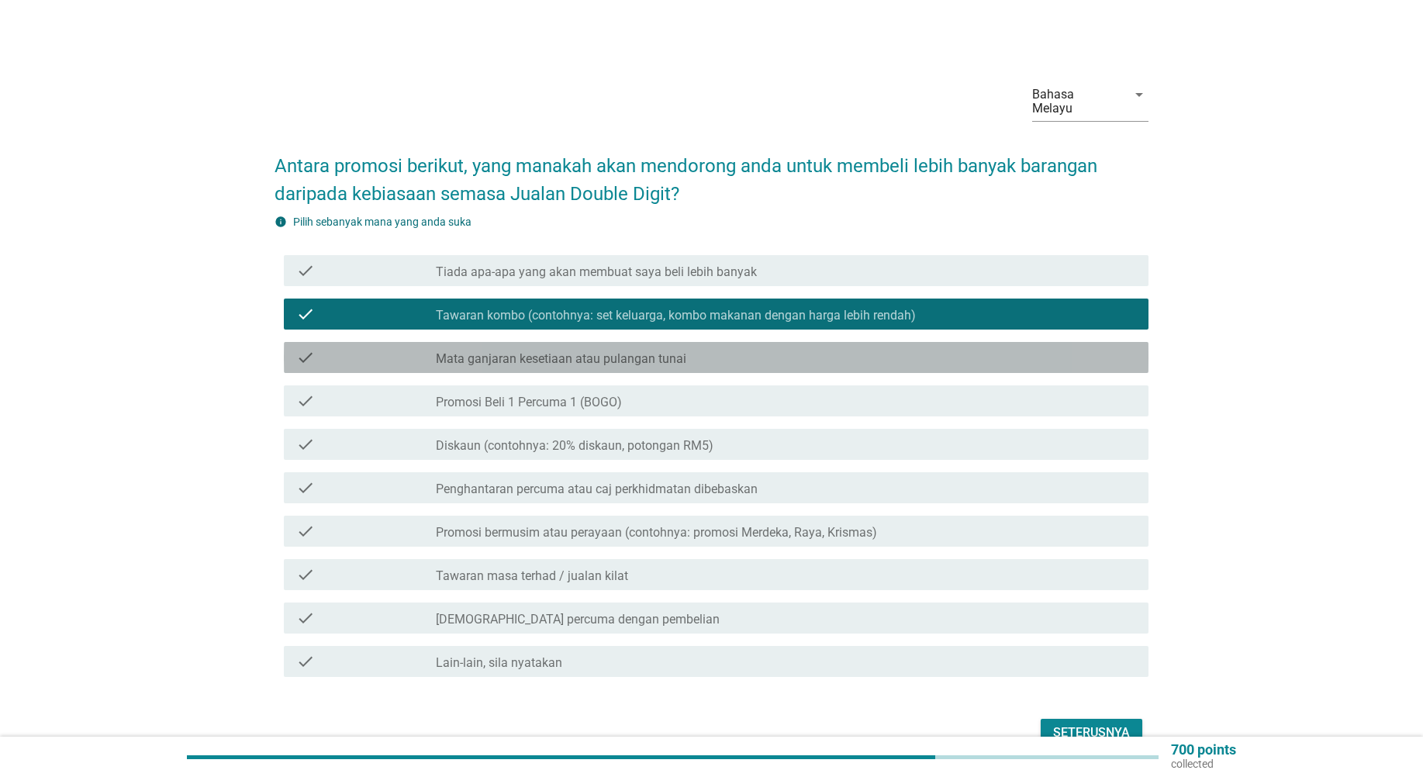
click at [594, 351] on label "Mata ganjaran kesetiaan atau pulangan tunai" at bounding box center [561, 359] width 250 height 16
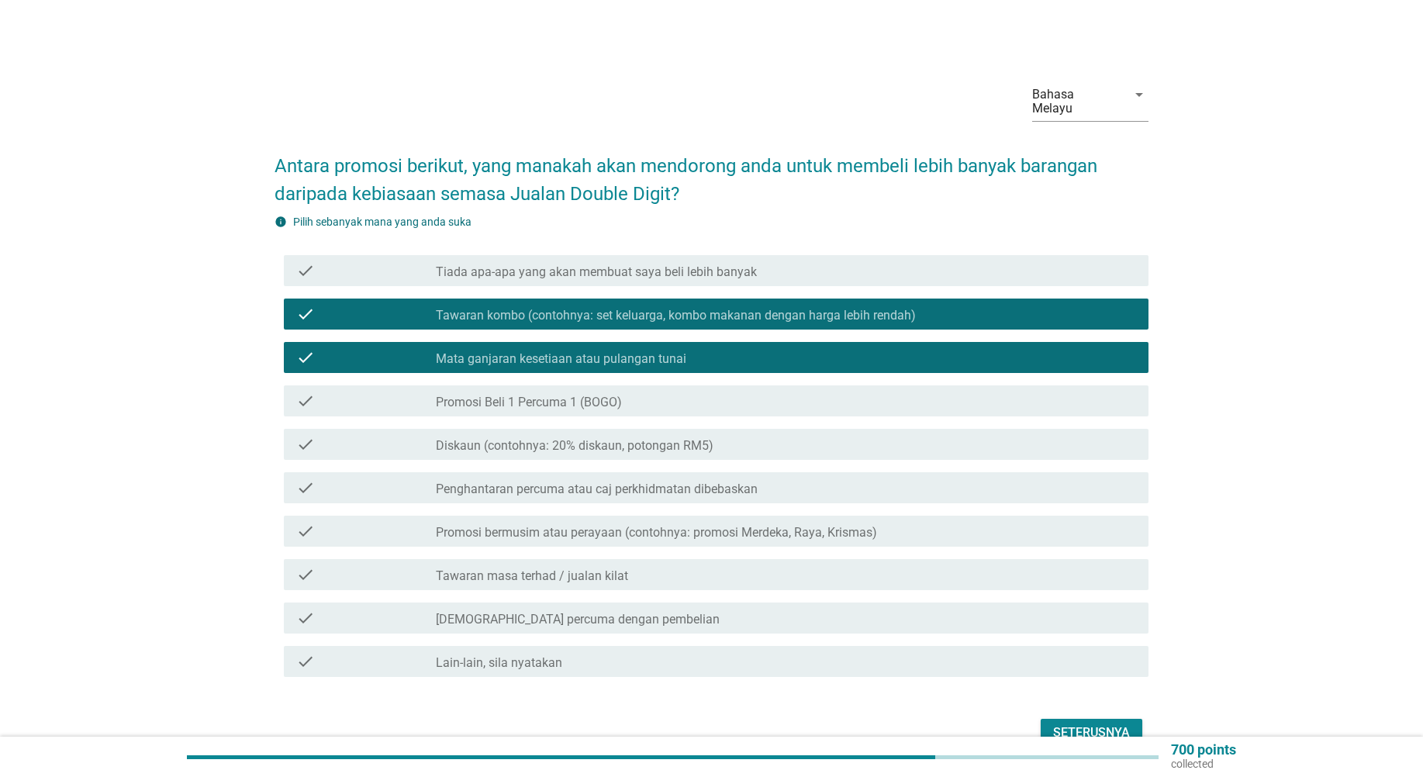
click at [547, 395] on label "Promosi Beli 1 Percuma 1 (BOGO)" at bounding box center [529, 403] width 186 height 16
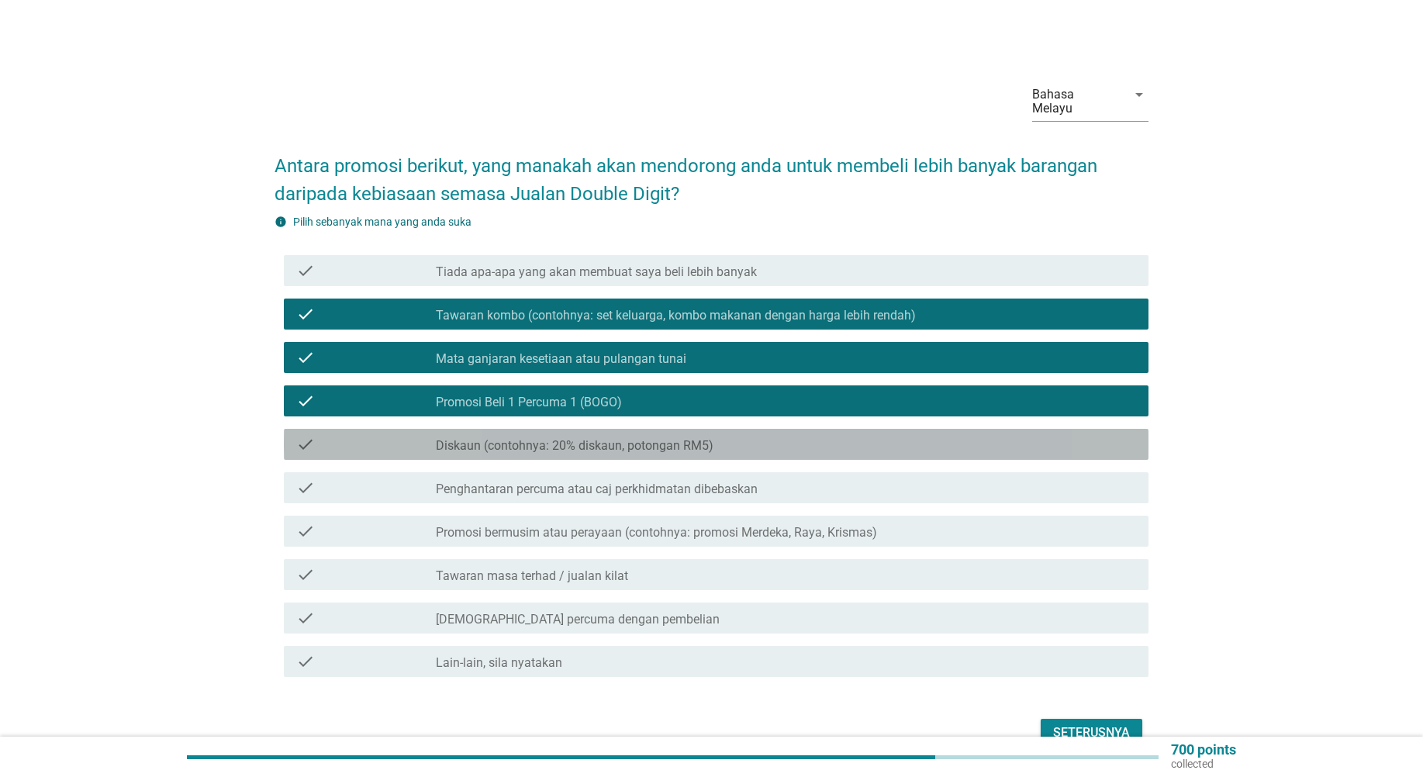
click at [540, 438] on label "Diskaun (contohnya: 20% diskaun, potongan RM5)" at bounding box center [575, 446] width 278 height 16
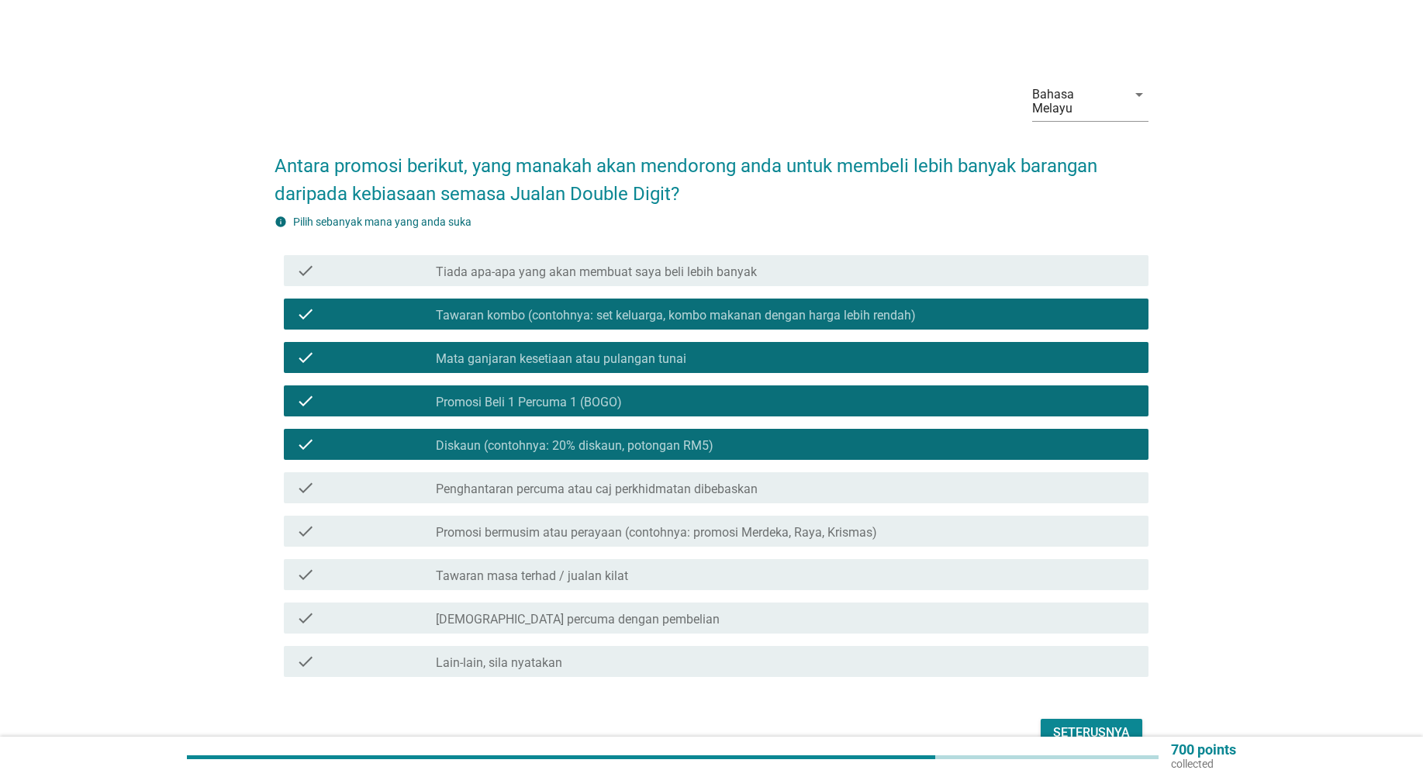
click at [533, 481] on label "Penghantaran percuma atau caj perkhidmatan dibebaskan" at bounding box center [597, 489] width 322 height 16
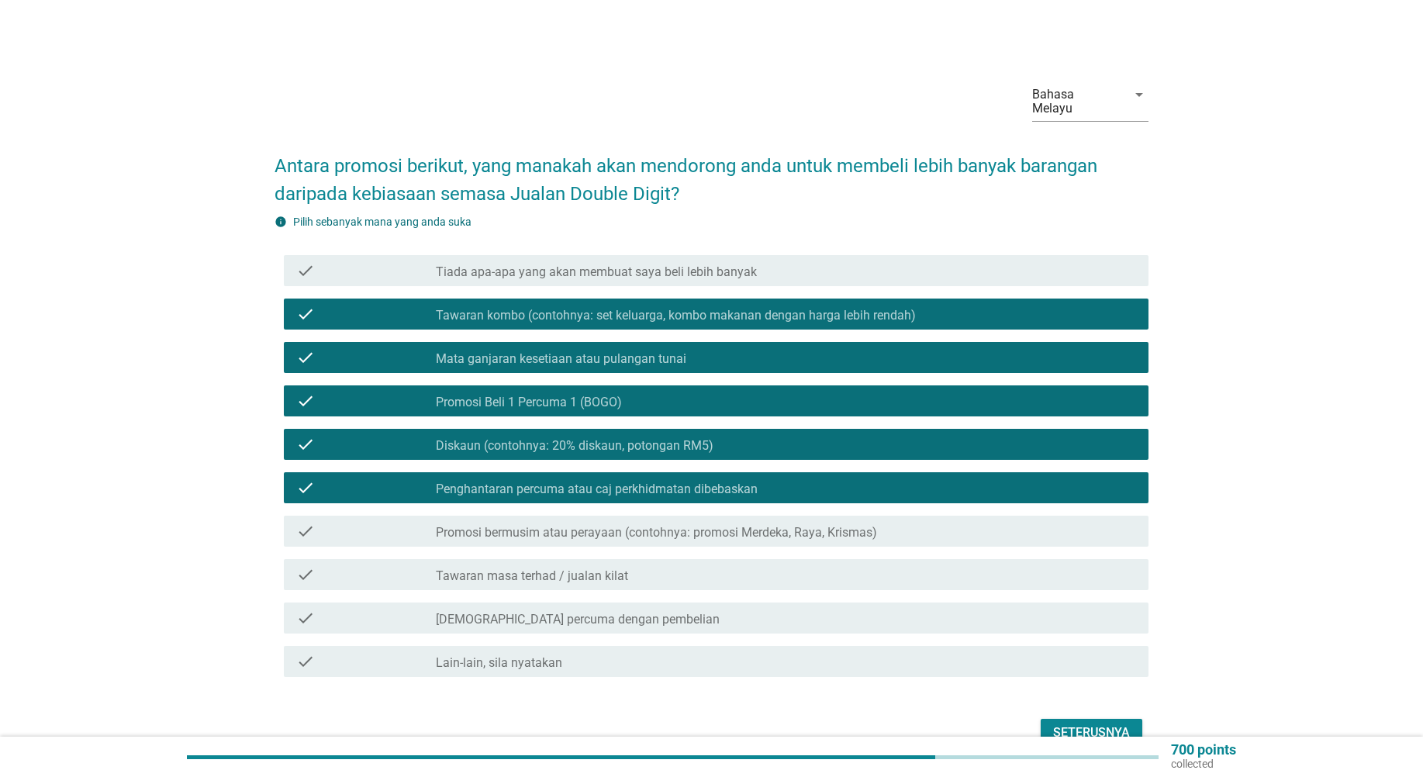
click at [550, 612] on label "[DEMOGRAPHIC_DATA] percuma dengan pembelian" at bounding box center [578, 620] width 284 height 16
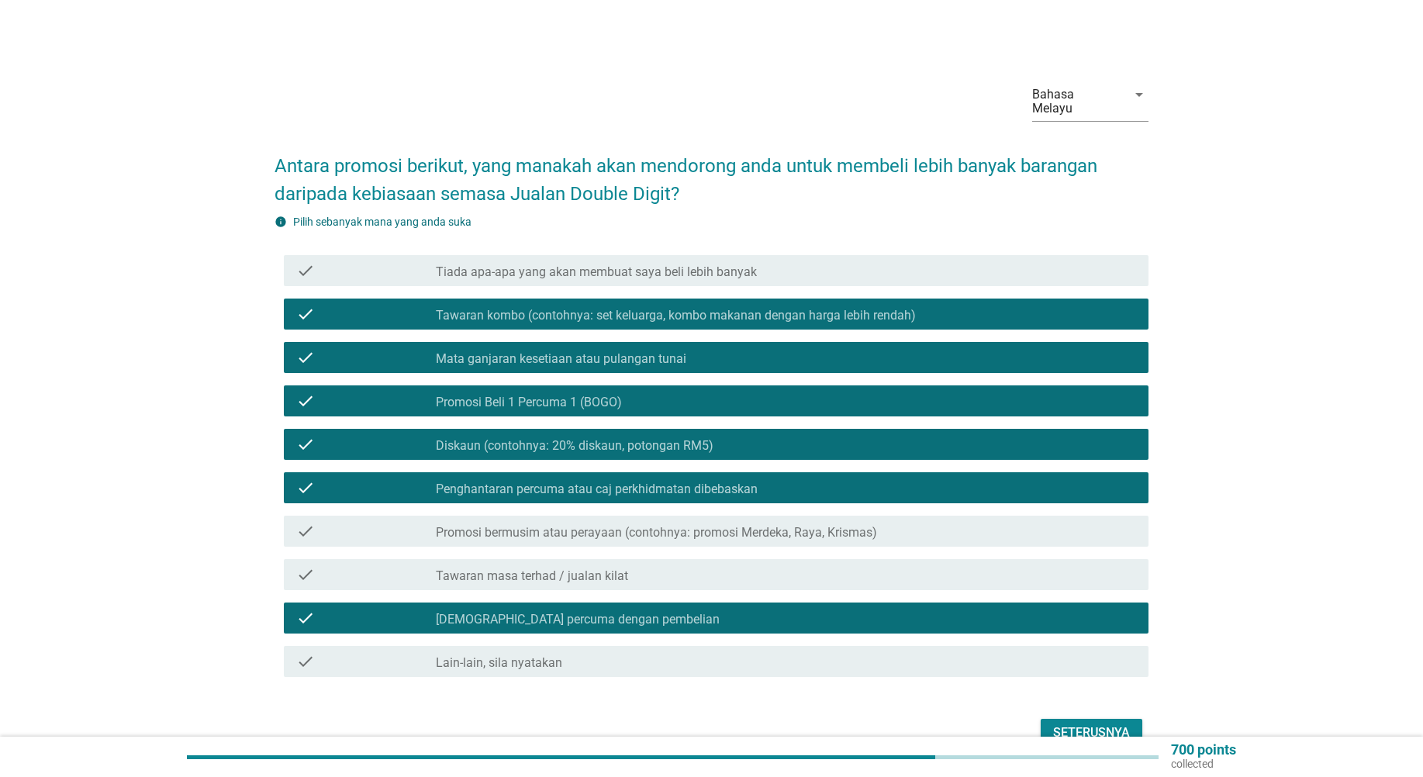
click at [1077, 723] on div "Seterusnya" at bounding box center [1091, 732] width 77 height 19
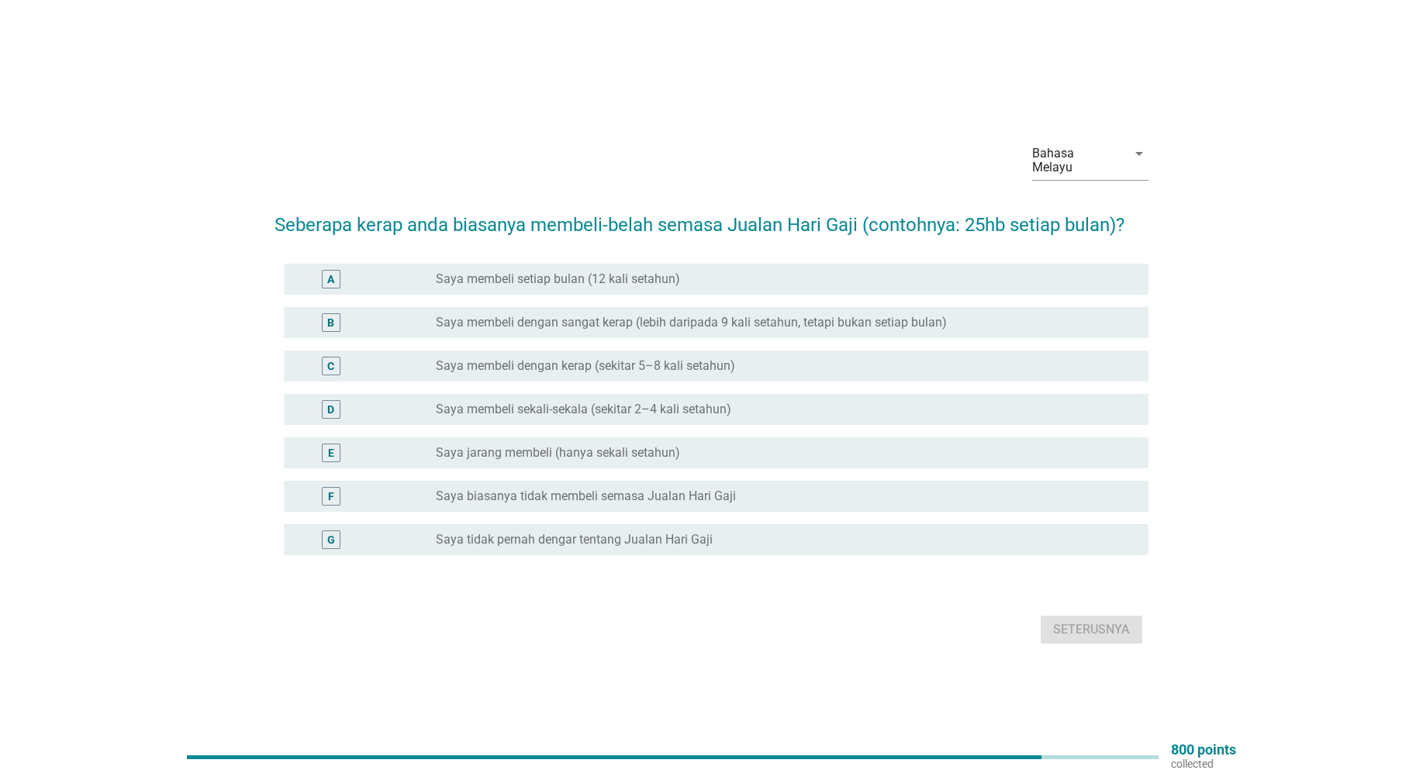
click at [499, 402] on label "Saya membeli sekali-sekala (sekitar 2–4 kali setahun)" at bounding box center [583, 410] width 295 height 16
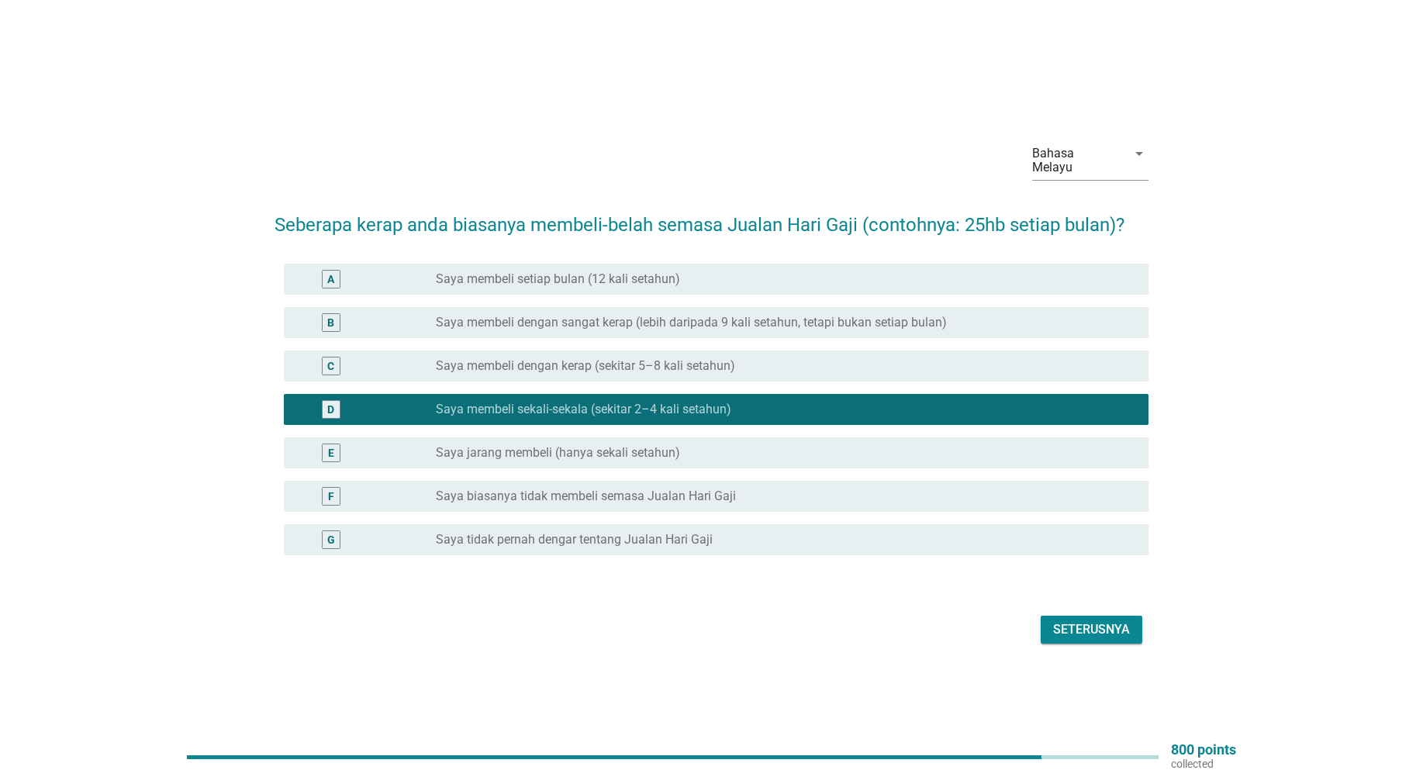
click at [1090, 620] on div "Seterusnya" at bounding box center [1091, 629] width 77 height 19
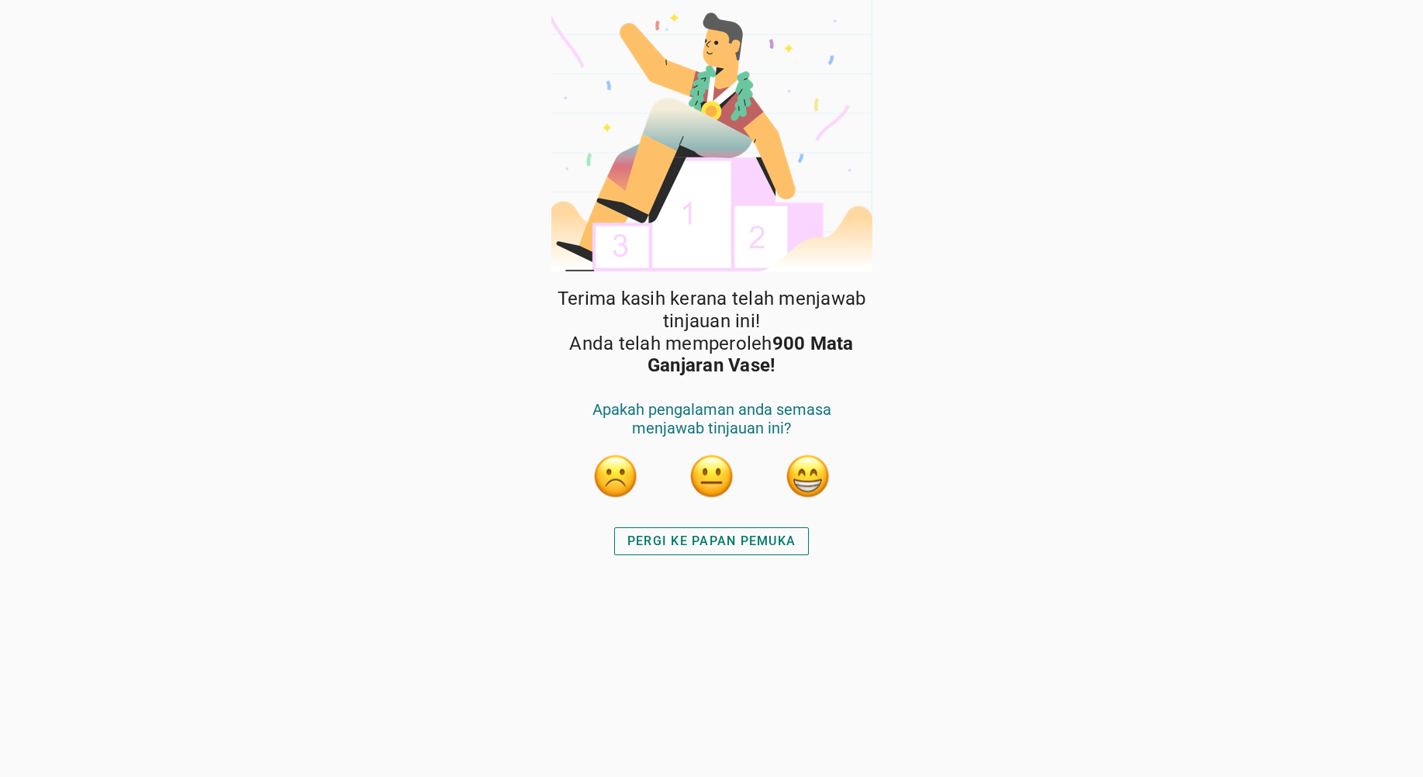
click at [667, 550] on div "PERGI KE PAPAN PEMUKA" at bounding box center [711, 541] width 168 height 19
